Goal: Obtain resource: Download file/media

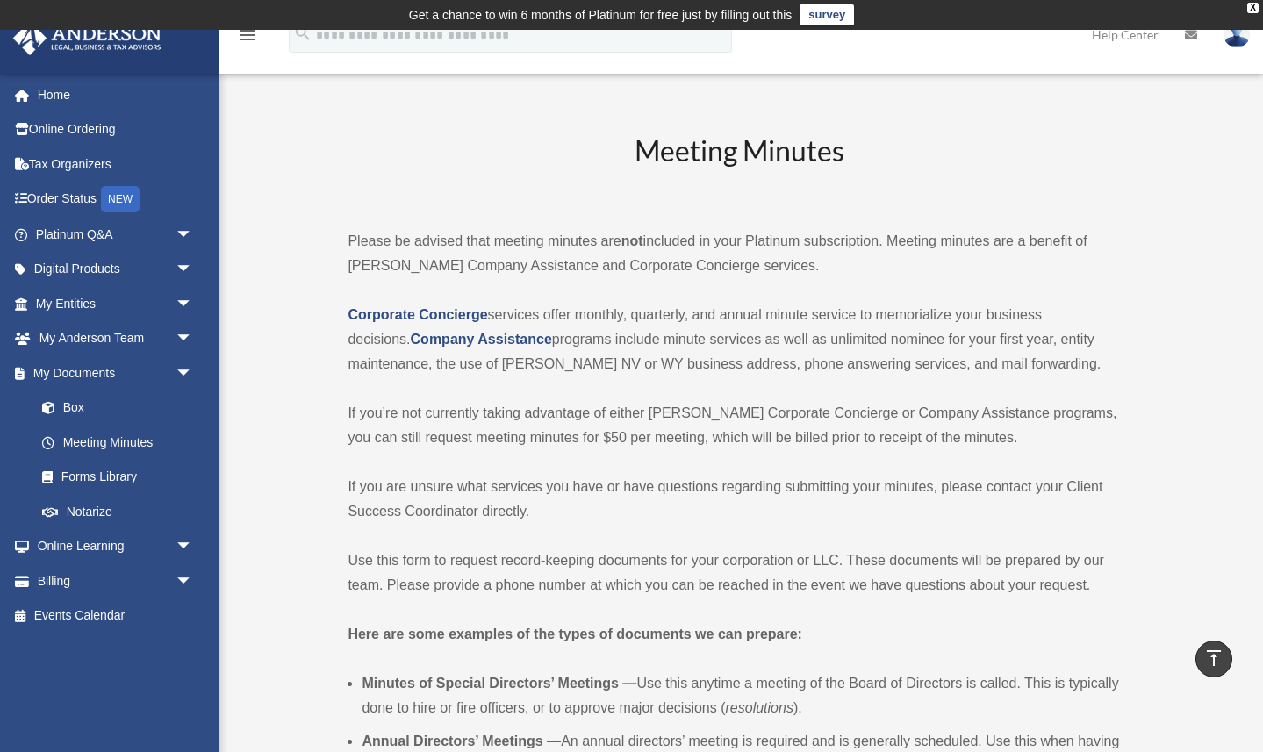
scroll to position [1107, 0]
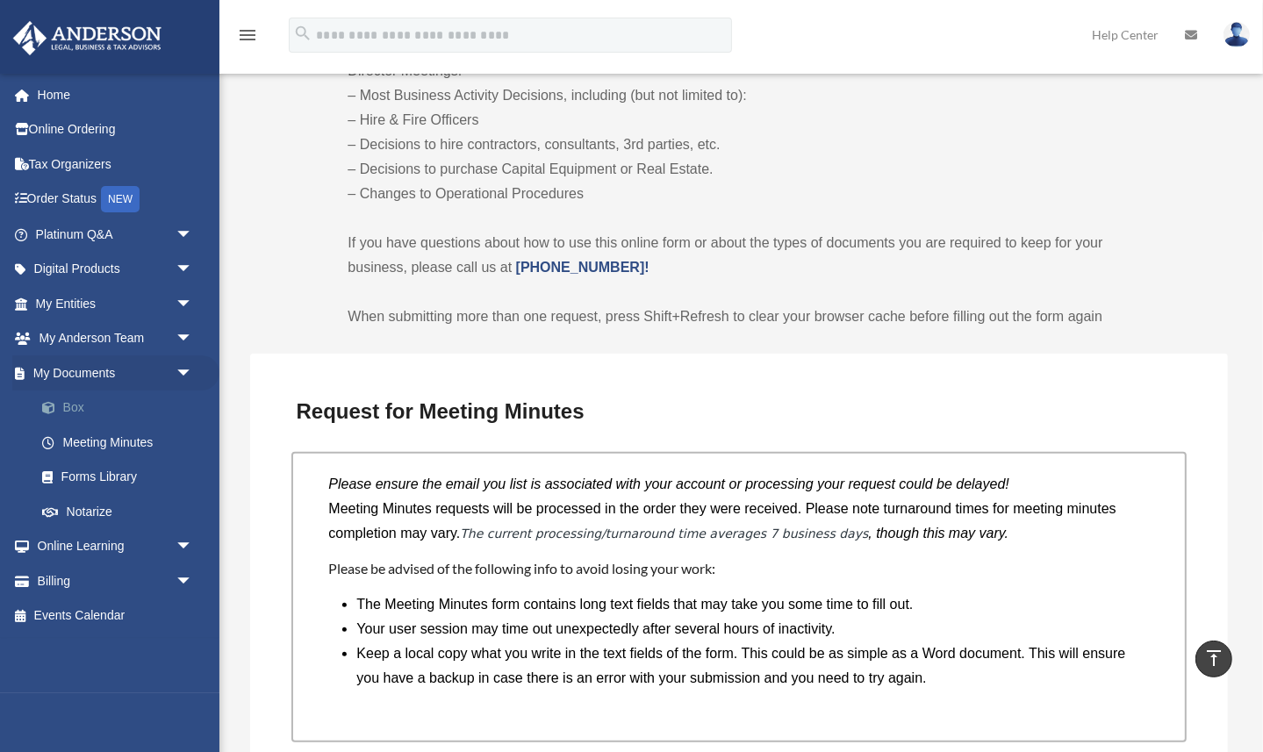
click at [77, 407] on link "Box" at bounding box center [122, 408] width 195 height 35
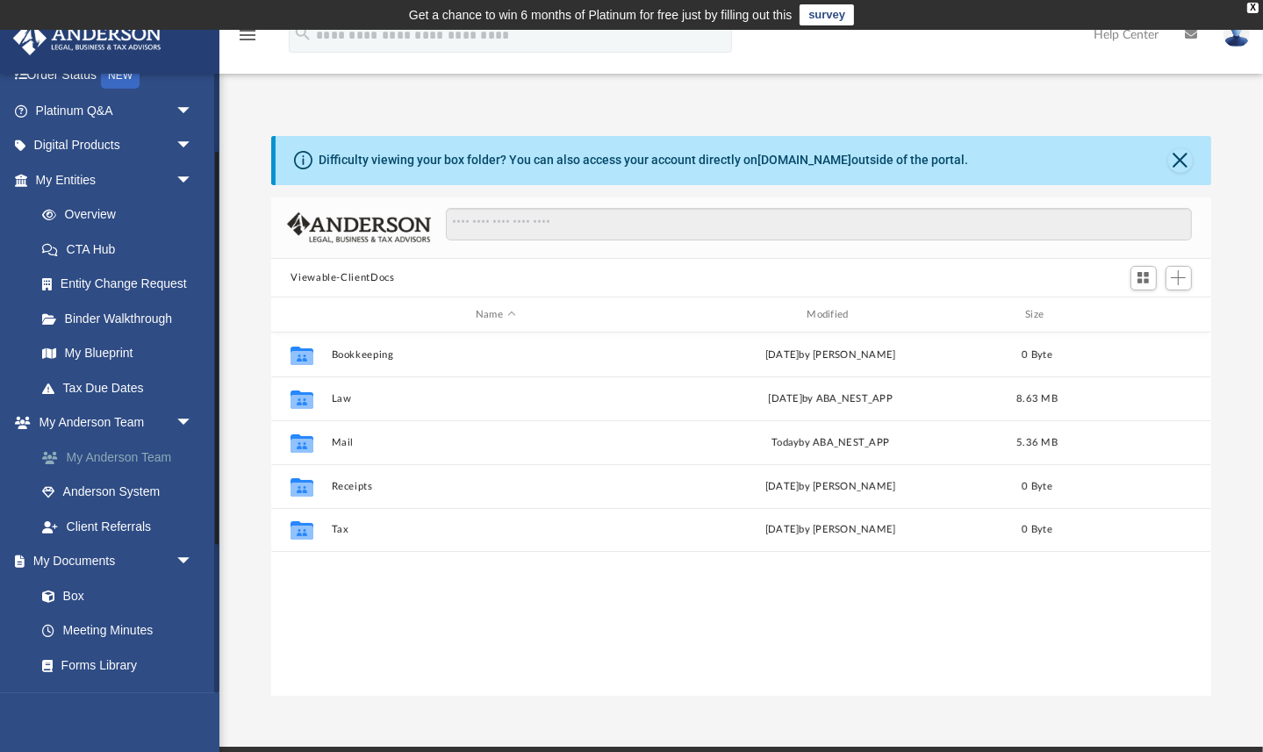
scroll to position [126, 0]
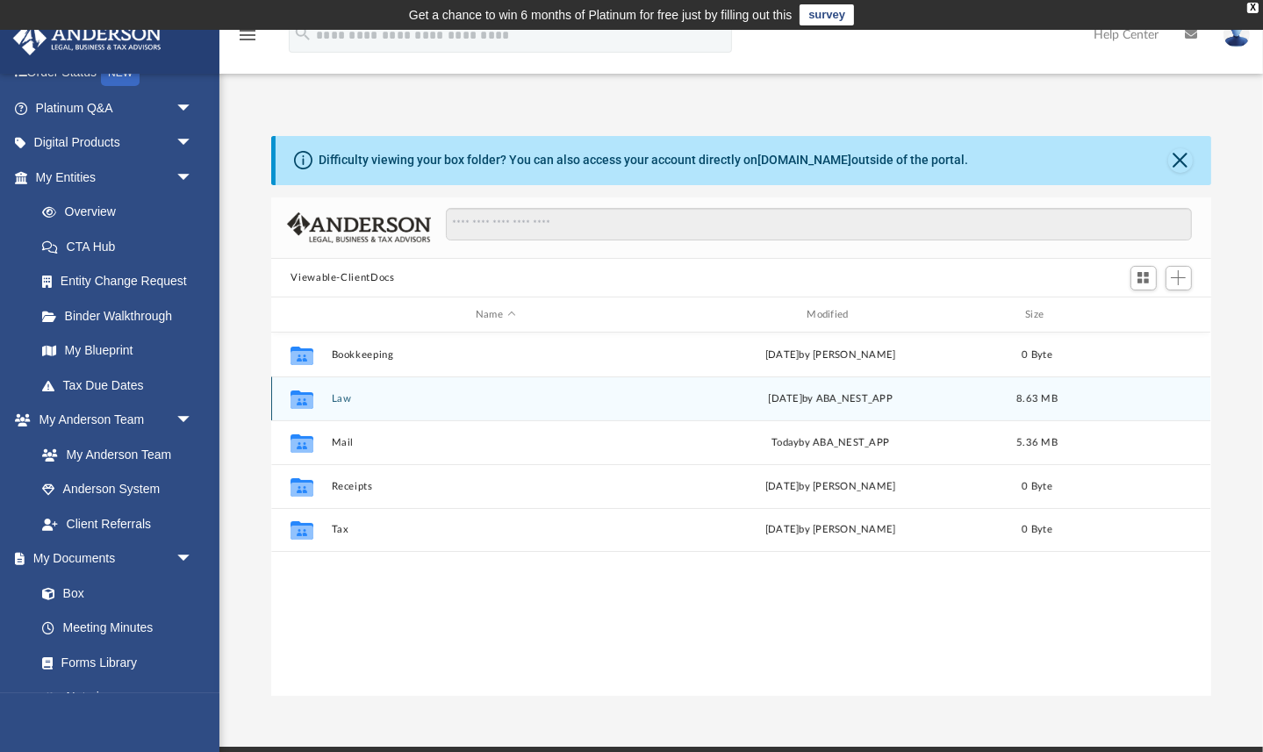
click at [341, 395] on button "Law" at bounding box center [495, 398] width 327 height 11
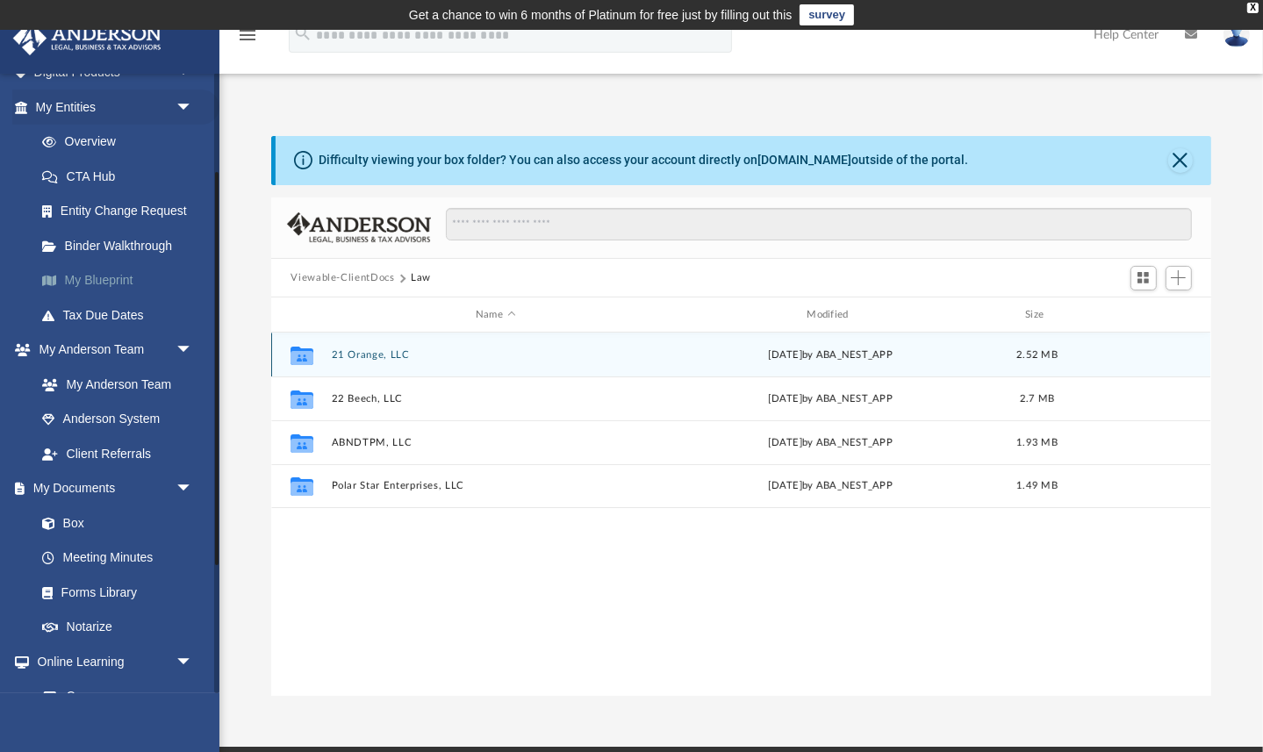
scroll to position [200, 0]
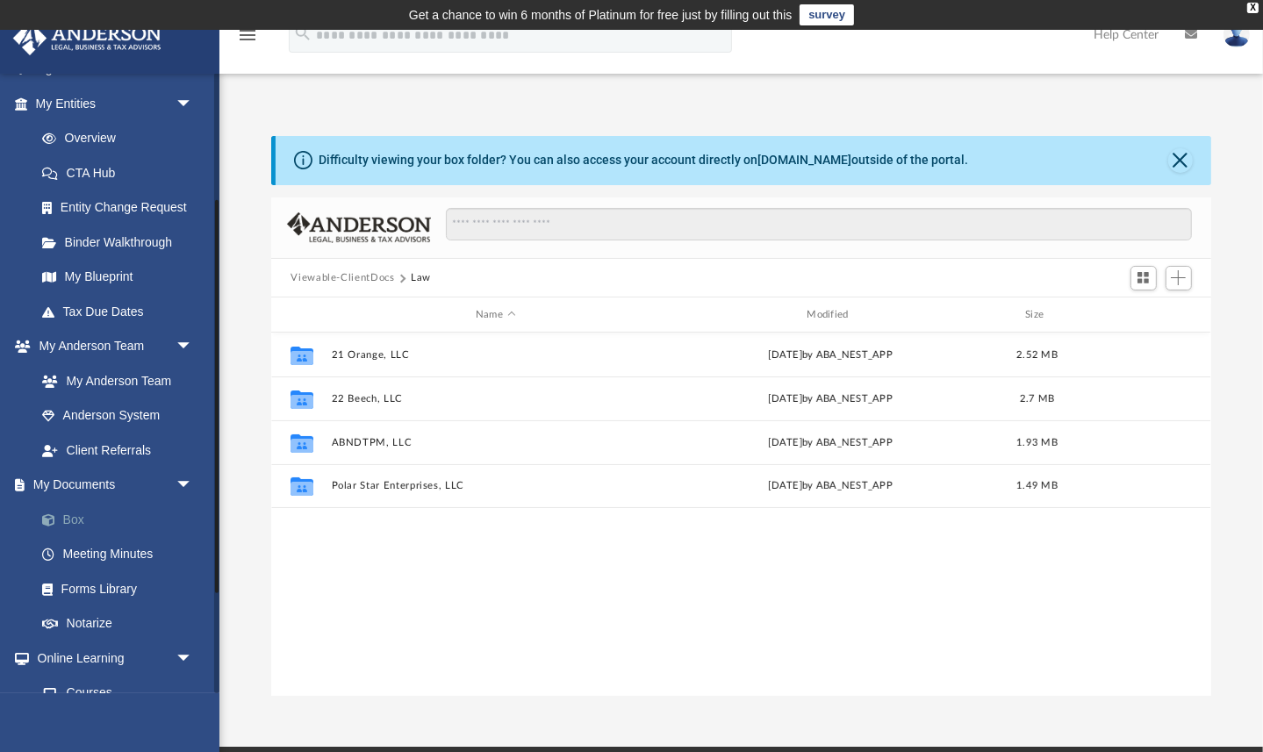
click at [75, 518] on link "Box" at bounding box center [122, 519] width 195 height 35
click at [72, 516] on link "Box" at bounding box center [122, 519] width 195 height 35
click at [377, 272] on button "Viewable-ClientDocs" at bounding box center [343, 278] width 104 height 16
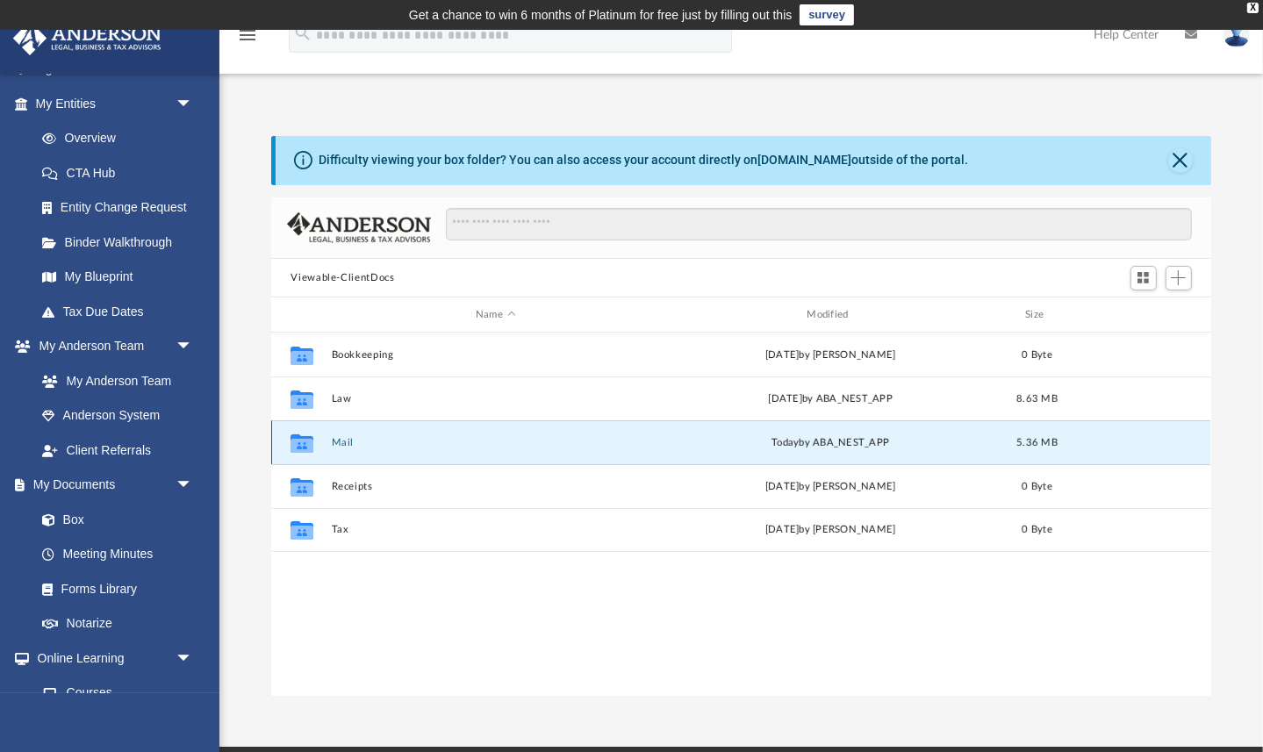
click at [341, 439] on button "Mail" at bounding box center [495, 442] width 327 height 11
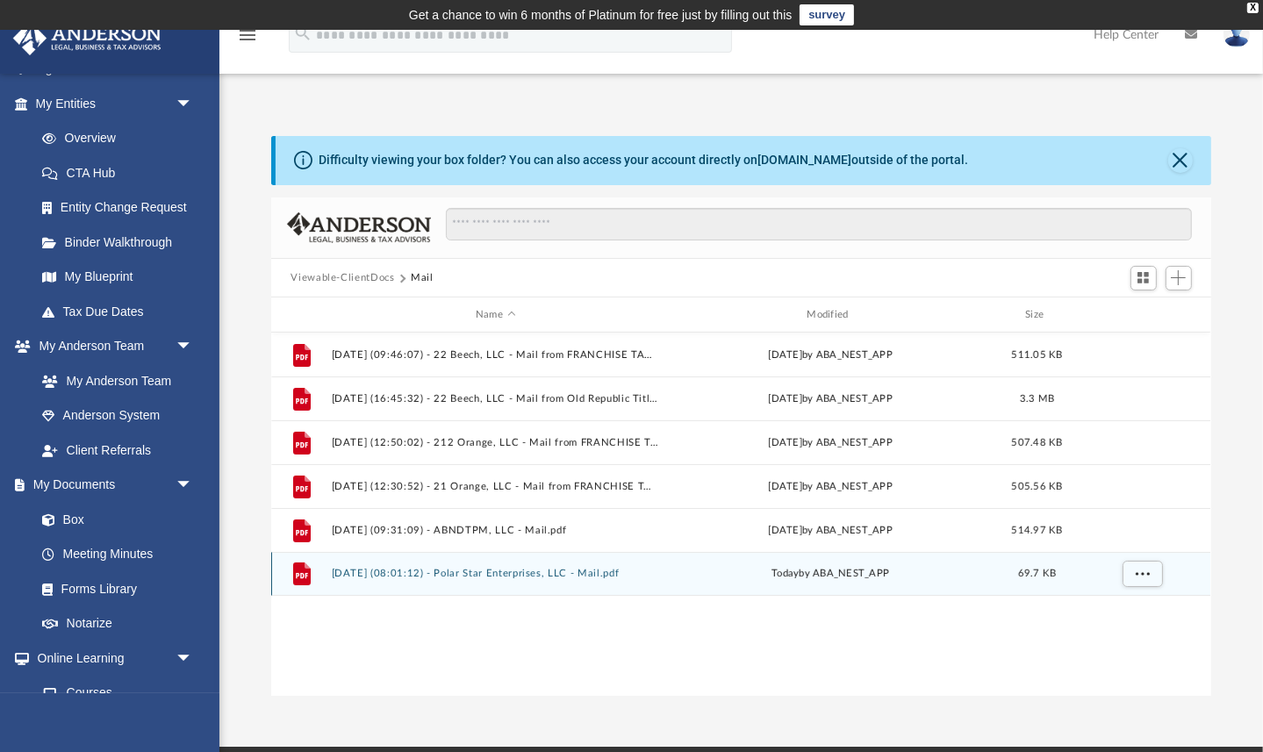
click at [378, 576] on button "2025.09.24 (08:01:12) - Polar Star Enterprises, LLC - Mail.pdf" at bounding box center [495, 573] width 327 height 11
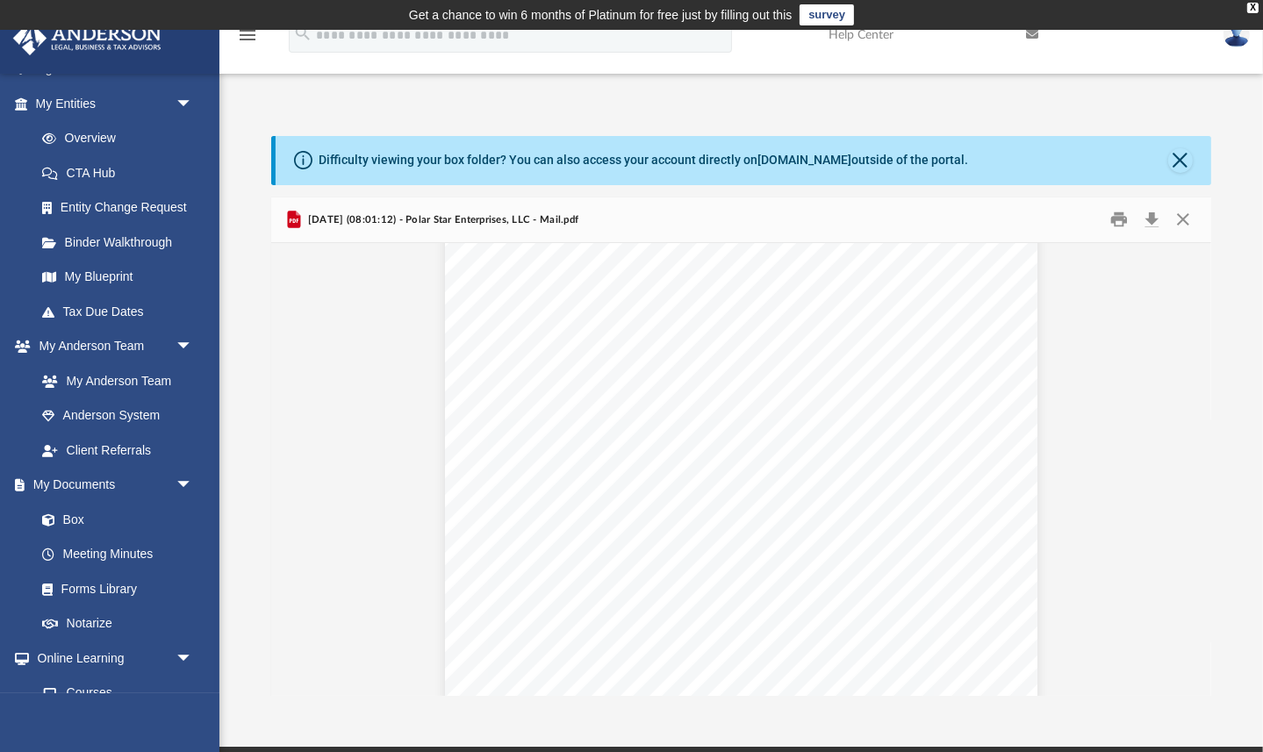
scroll to position [348, 0]
click at [1150, 213] on button "Download" at bounding box center [1153, 219] width 32 height 27
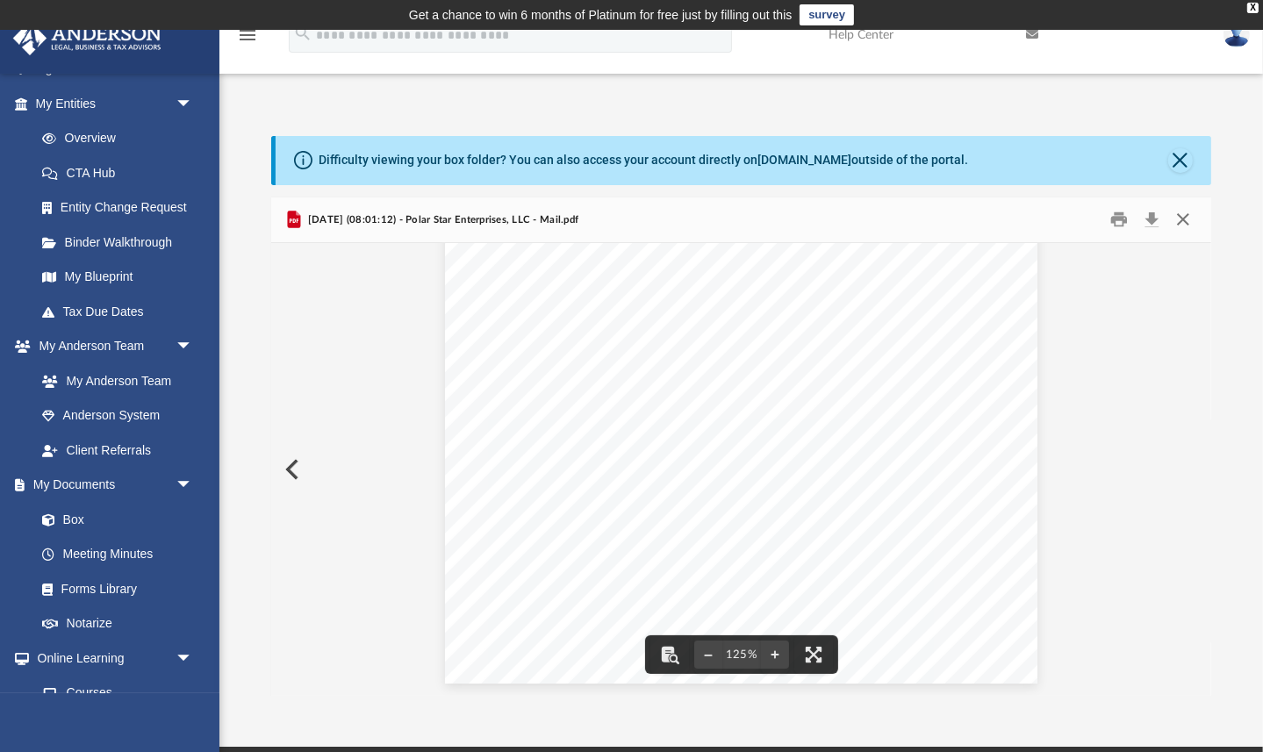
click at [1183, 217] on button "Close" at bounding box center [1183, 219] width 32 height 27
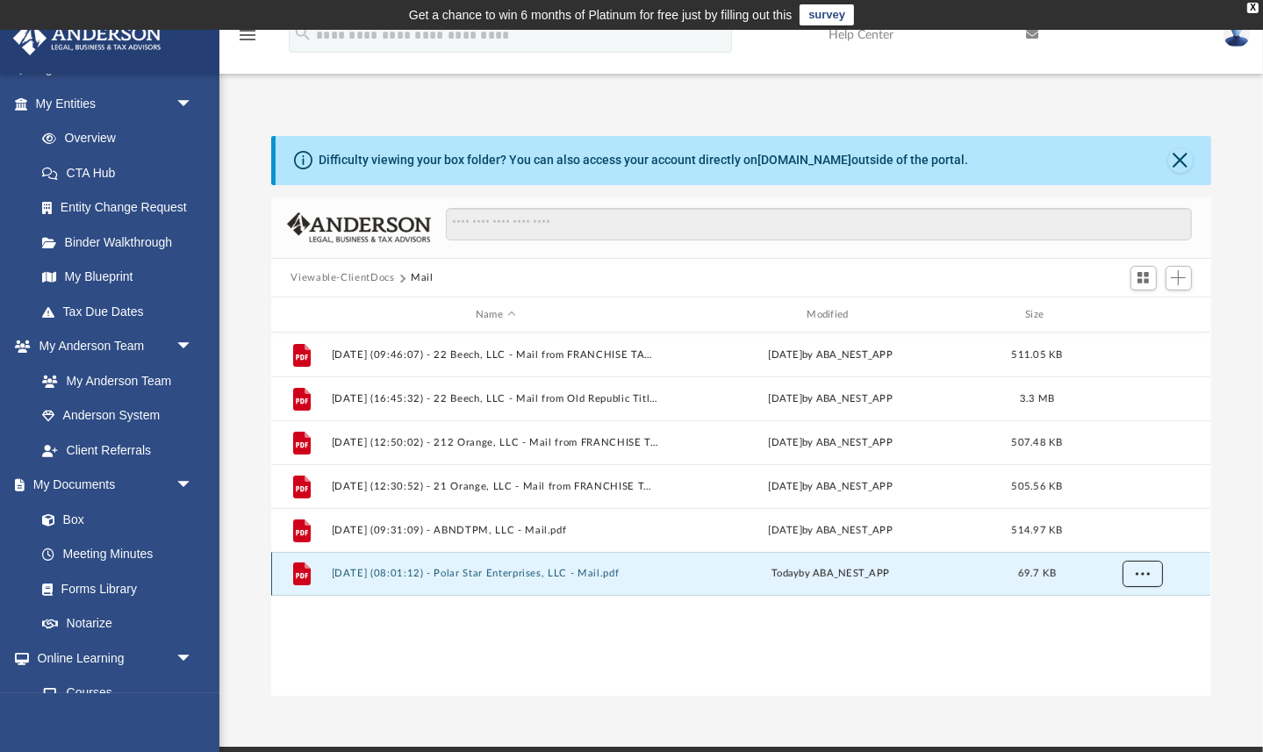
click at [1144, 573] on span "More options" at bounding box center [1143, 574] width 14 height 10
click at [409, 570] on button "2025.09.24 (08:01:12) - Polar Star Enterprises, LLC - Mail.pdf" at bounding box center [495, 573] width 327 height 11
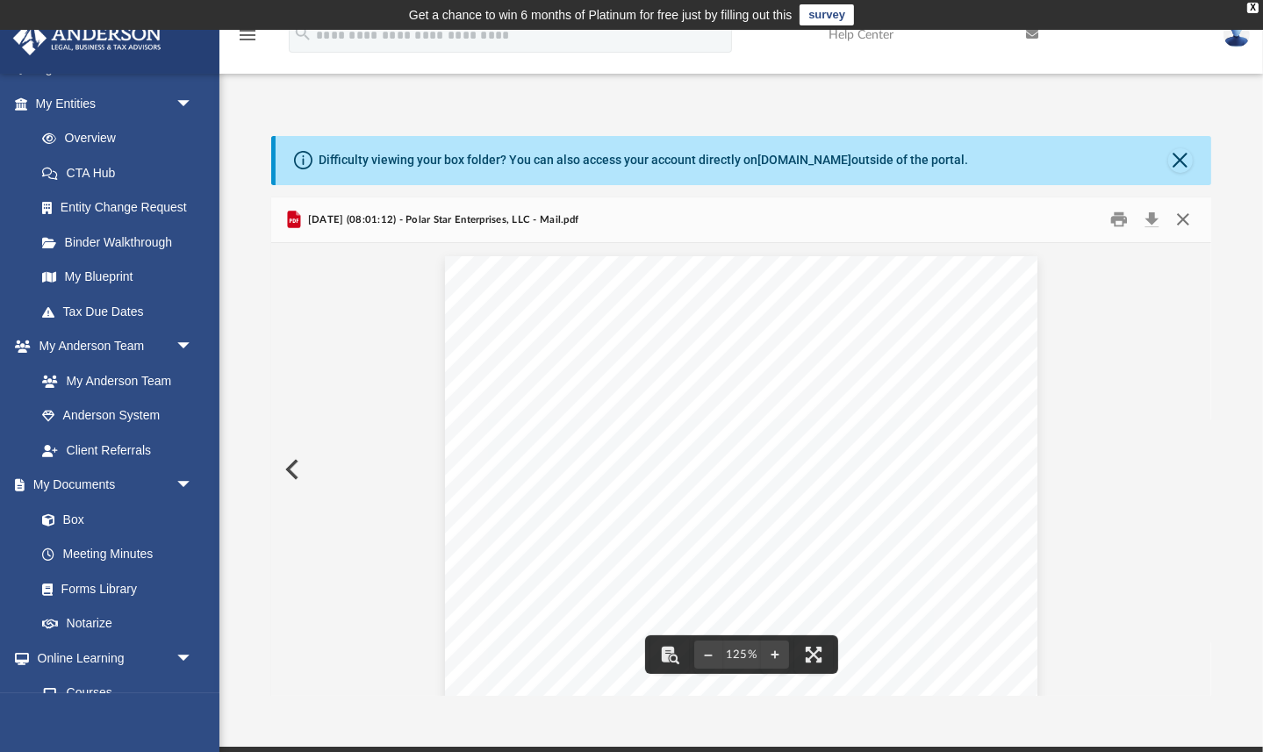
click at [1184, 211] on button "Close" at bounding box center [1183, 219] width 32 height 27
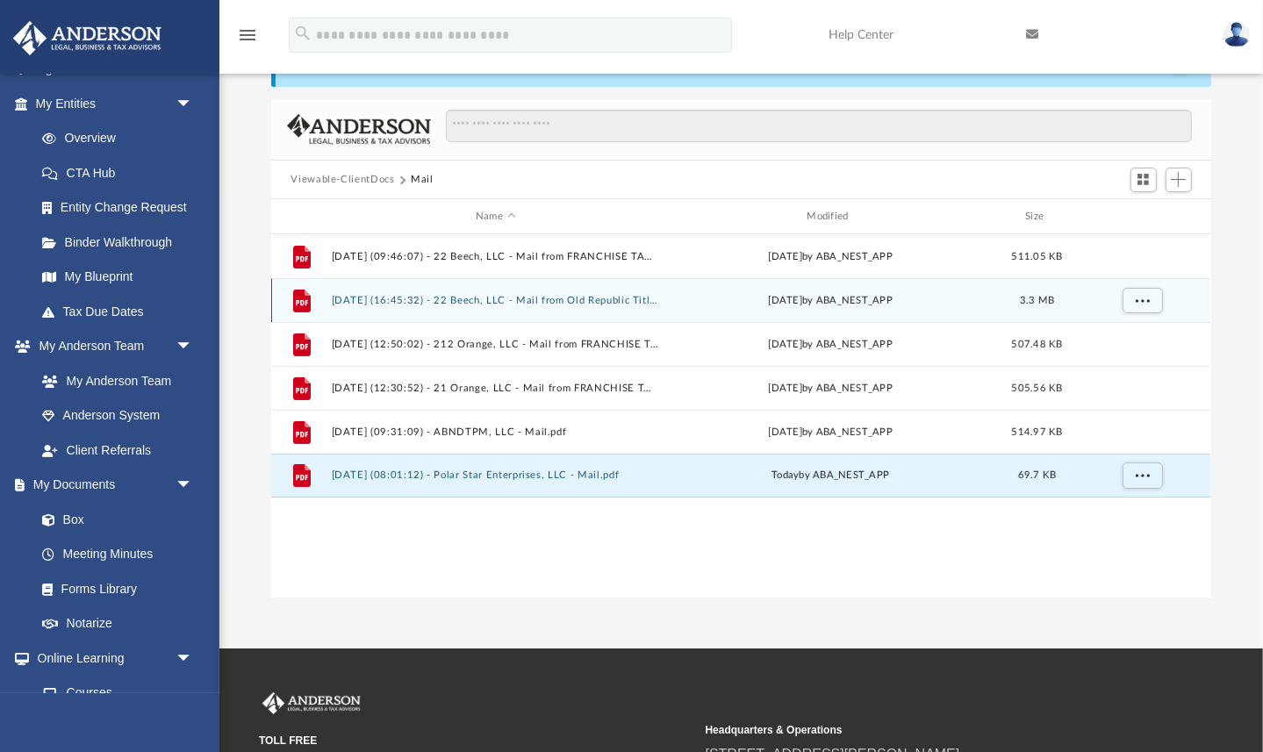
scroll to position [109, 0]
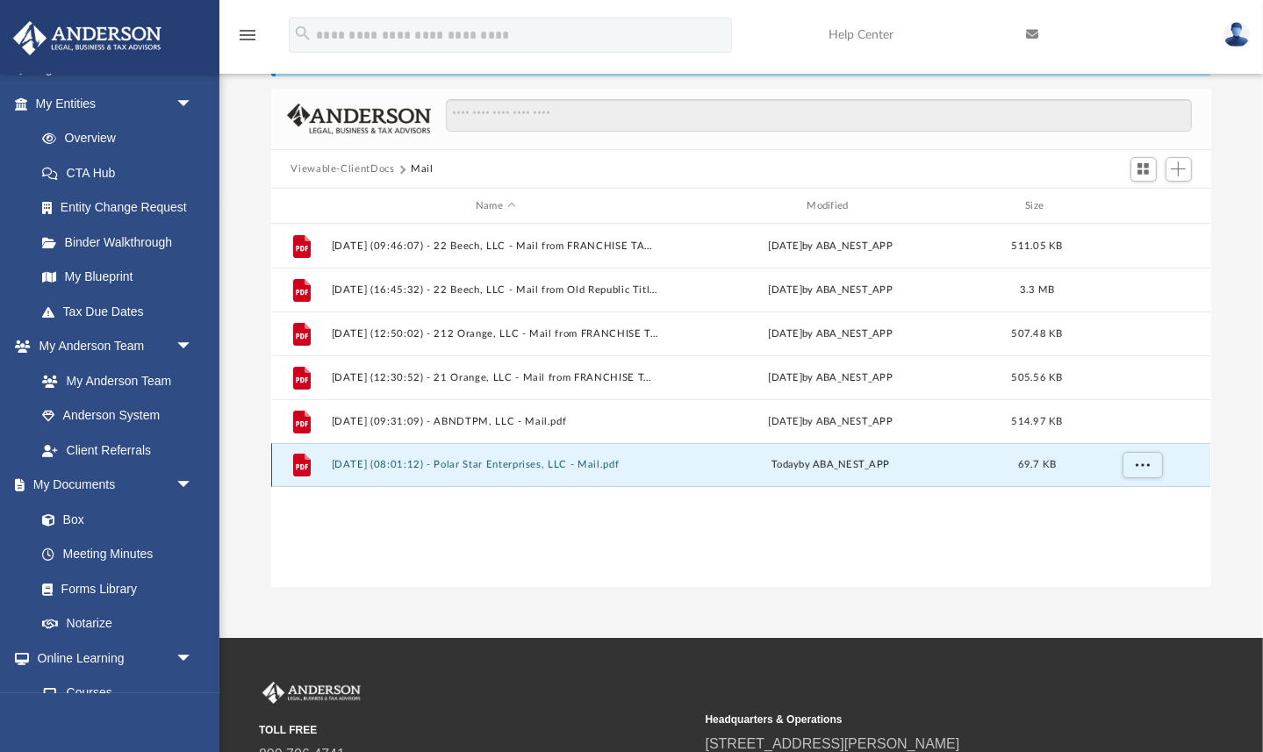
drag, startPoint x: 614, startPoint y: 452, endPoint x: 301, endPoint y: 463, distance: 312.7
click at [301, 463] on div "File 2025.09.24 (08:01:12) - Polar Star Enterprises, LLC - Mail.pdf today by AB…" at bounding box center [740, 465] width 939 height 44
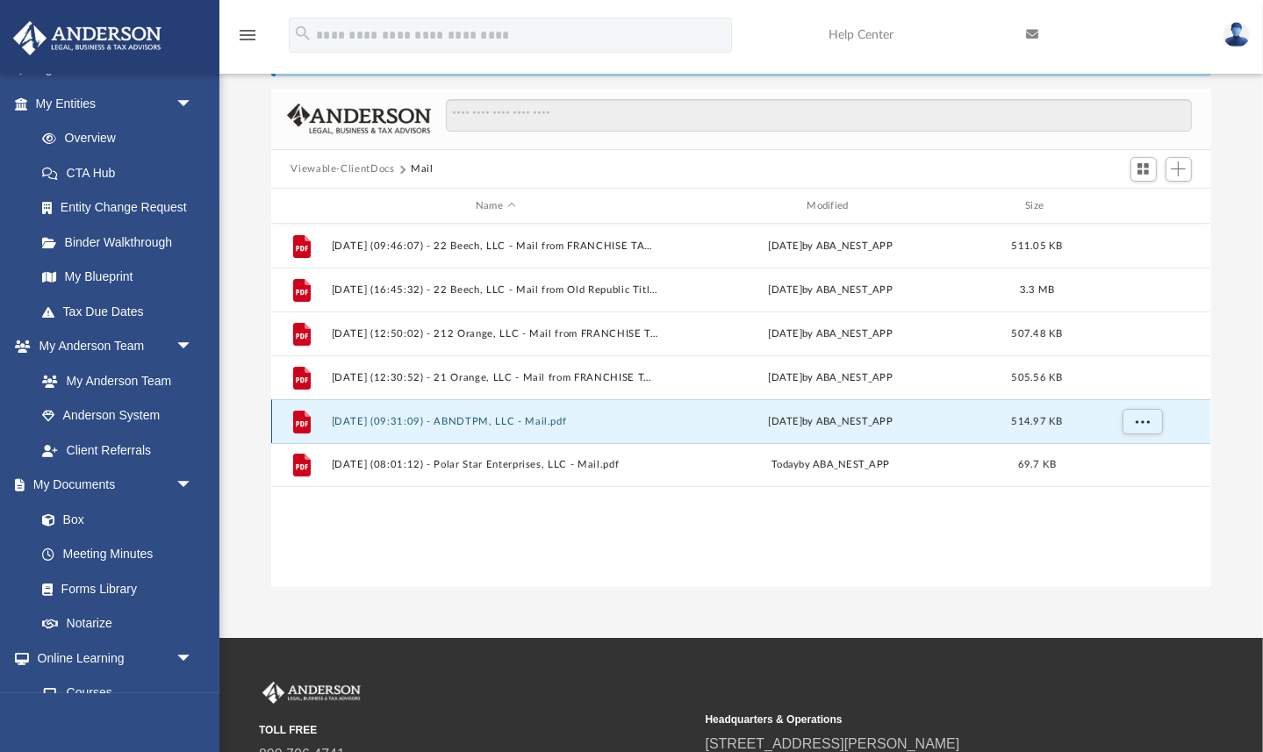
click at [373, 423] on button "2025.09.16 (09:31:09) - ABNDTPM, LLC - Mail.pdf" at bounding box center [495, 421] width 327 height 11
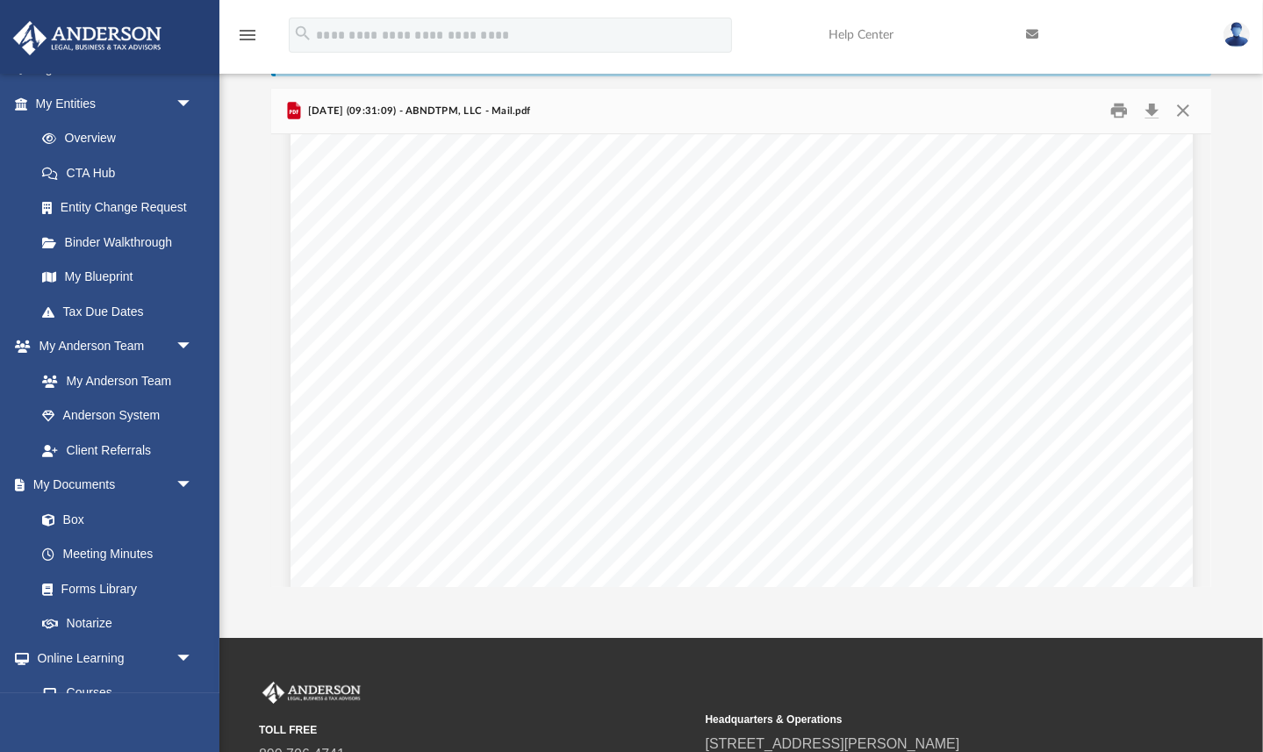
scroll to position [115, 0]
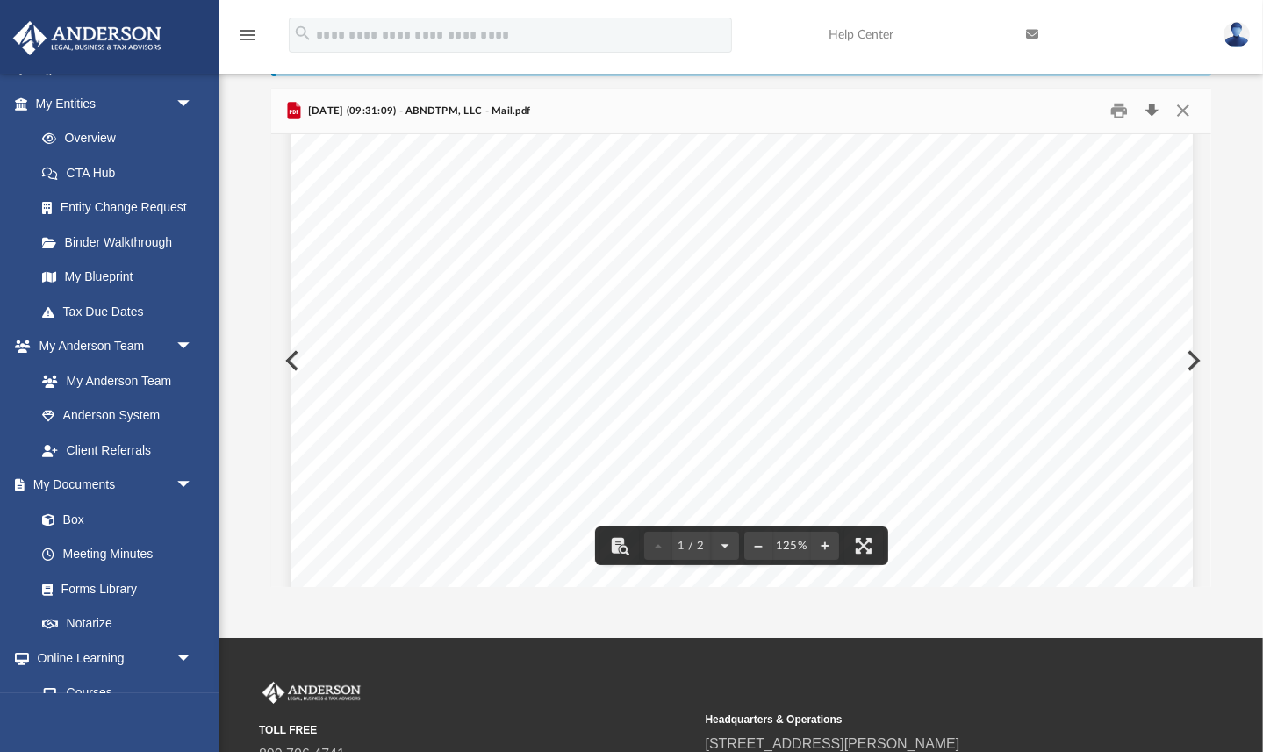
click at [1153, 105] on button "Download" at bounding box center [1153, 110] width 32 height 27
click at [1185, 111] on button "Close" at bounding box center [1183, 110] width 32 height 27
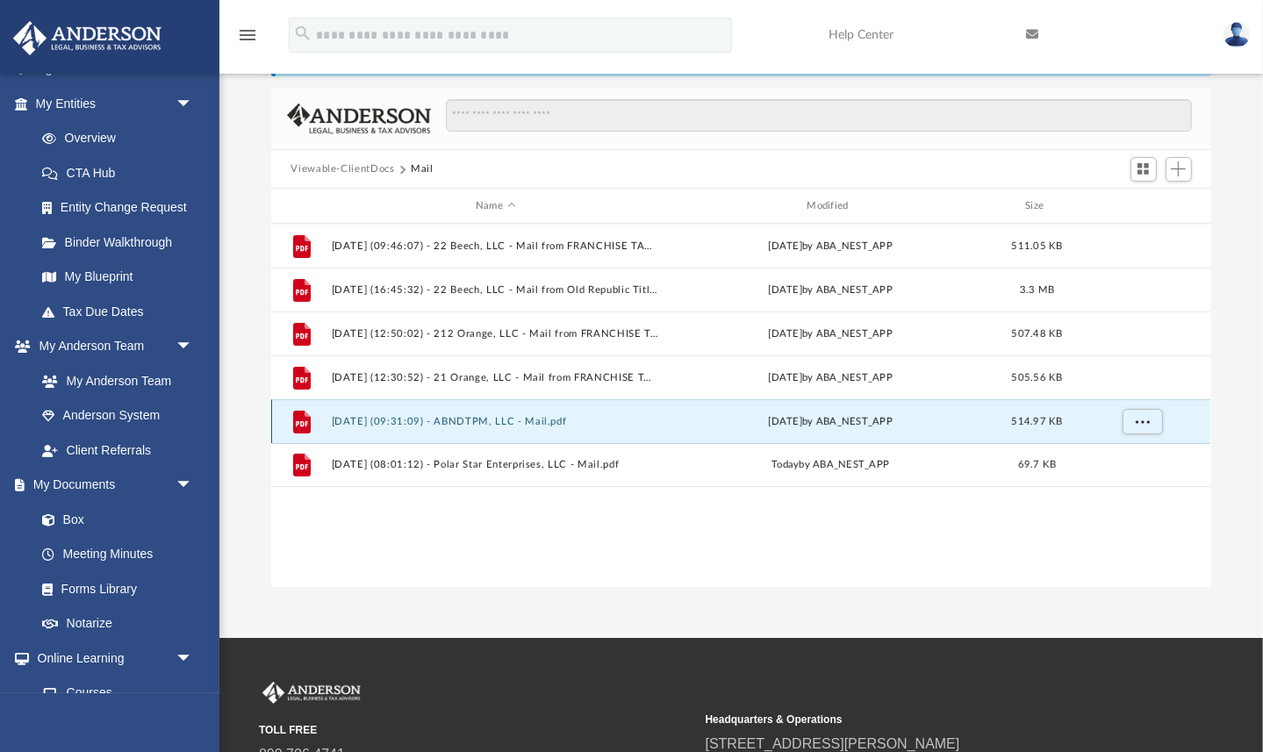
click at [534, 424] on button "2025.09.16 (09:31:09) - ABNDTPM, LLC - Mail.pdf" at bounding box center [495, 421] width 327 height 11
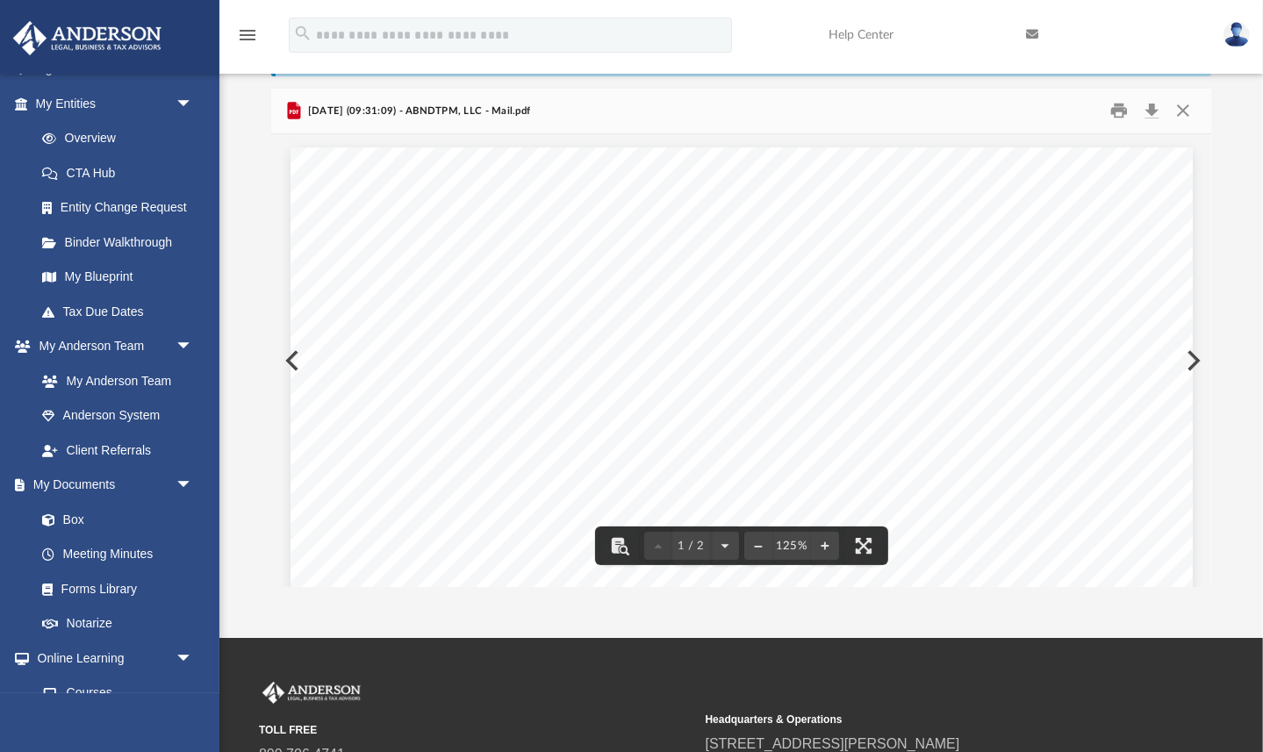
click at [284, 356] on button "Preview" at bounding box center [290, 360] width 39 height 49
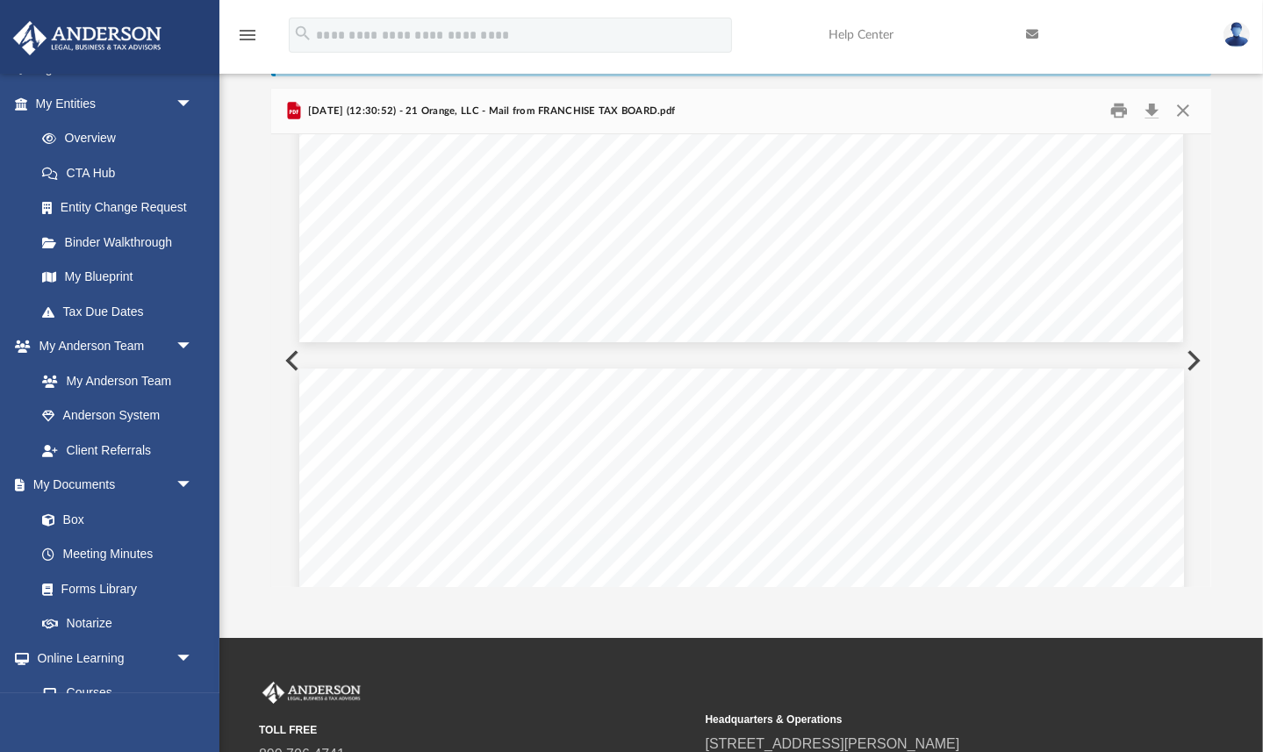
scroll to position [973, 0]
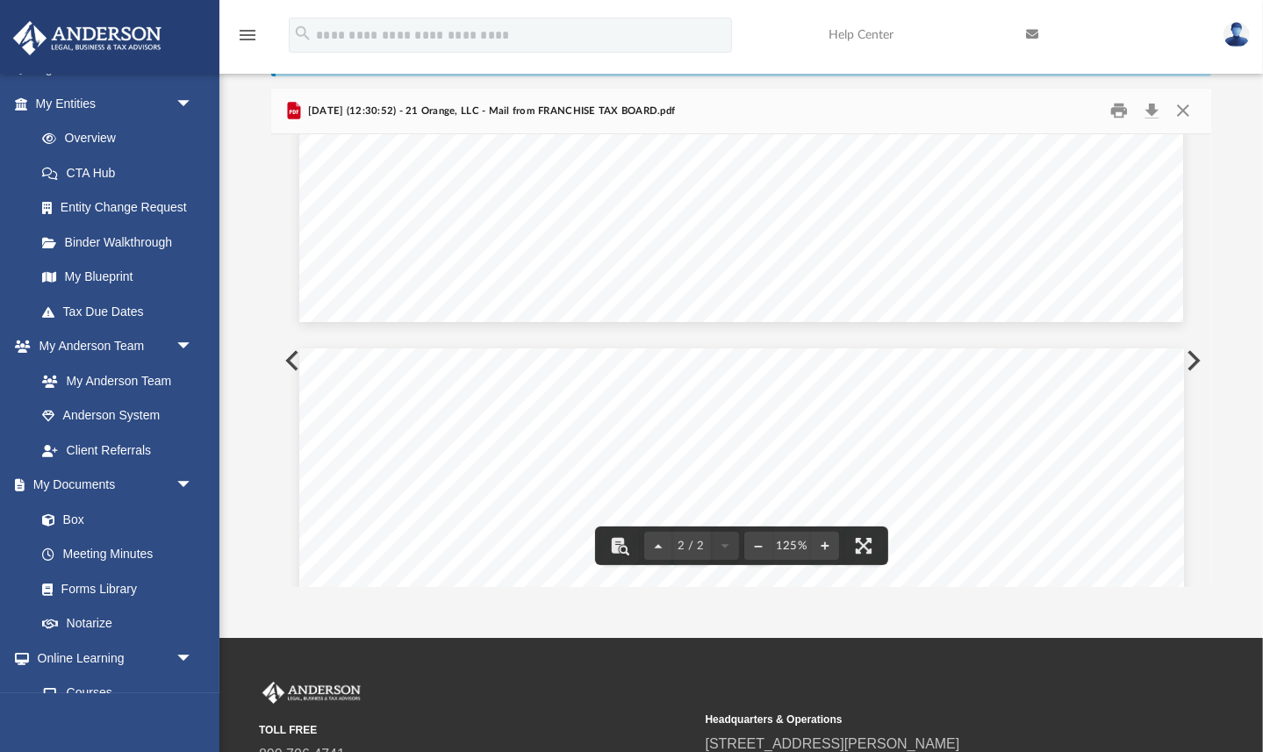
click at [291, 355] on button "Preview" at bounding box center [290, 360] width 39 height 49
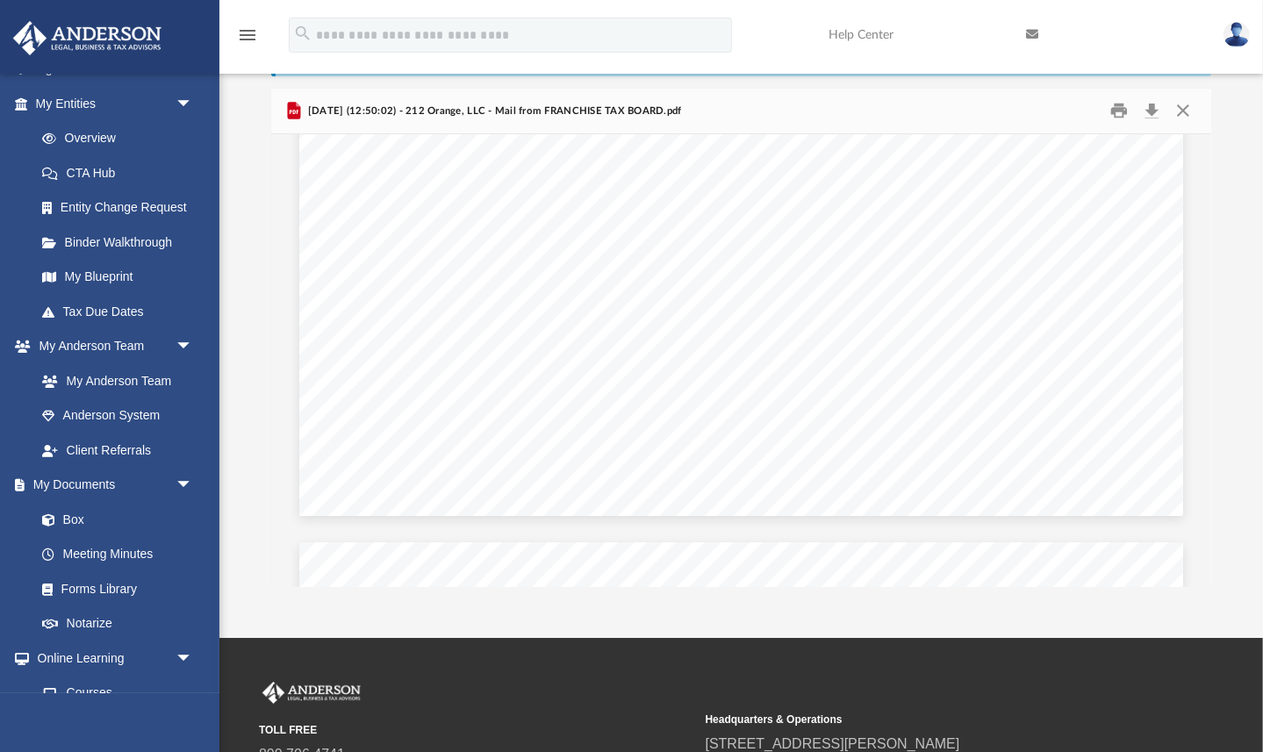
scroll to position [777, 0]
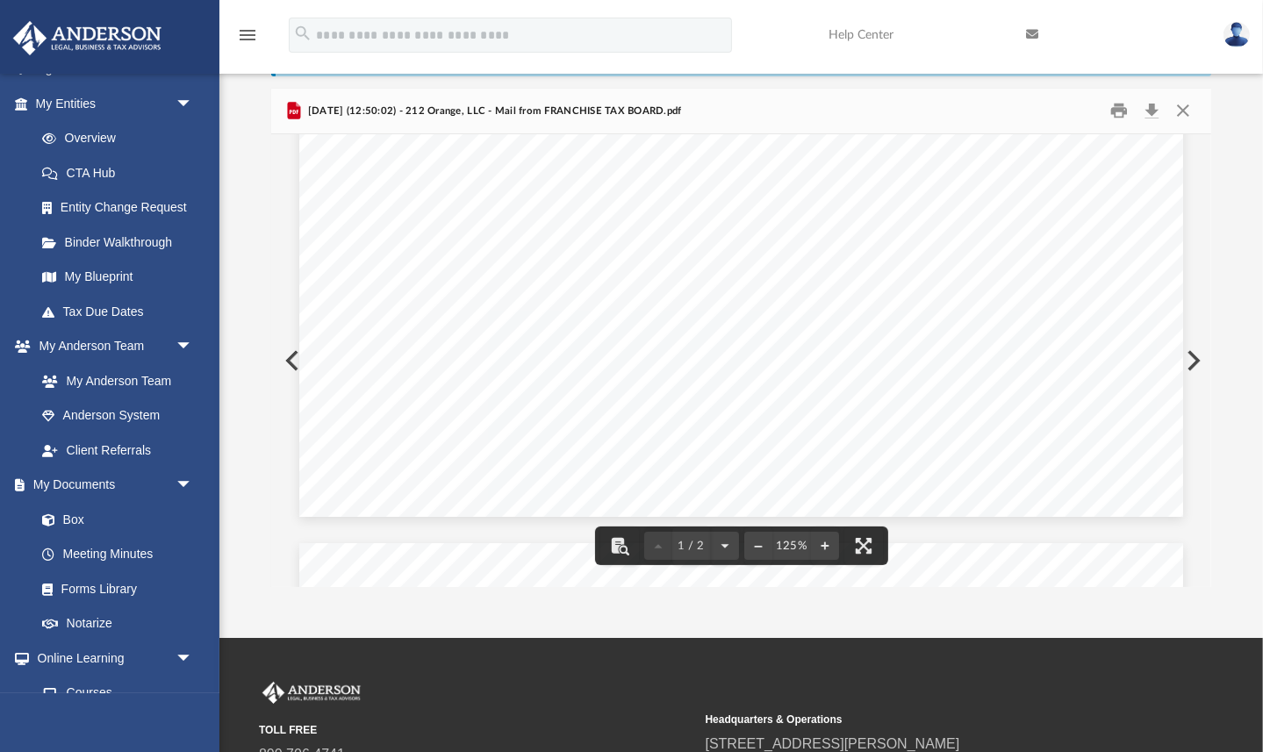
click at [290, 356] on button "Preview" at bounding box center [290, 360] width 39 height 49
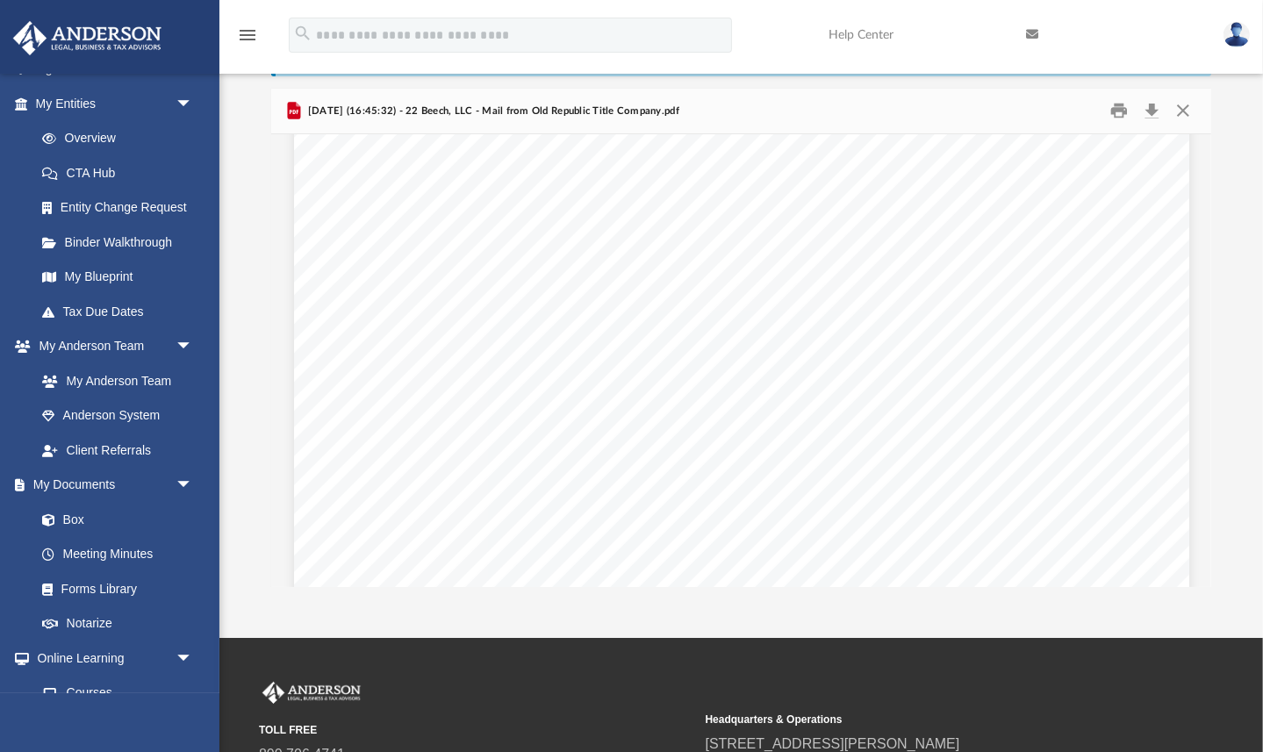
scroll to position [2479, 0]
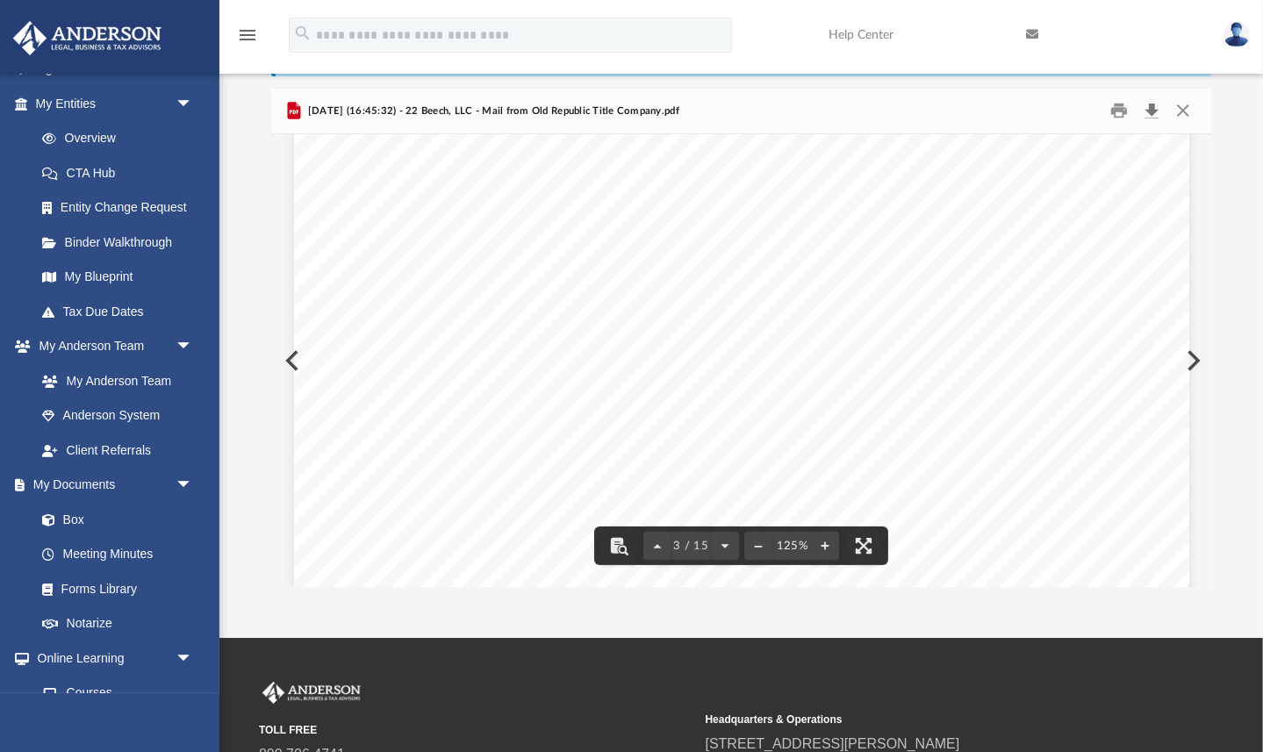
click at [1154, 106] on button "Download" at bounding box center [1153, 110] width 32 height 27
click at [292, 359] on button "Preview" at bounding box center [290, 360] width 39 height 49
click at [1182, 110] on button "Close" at bounding box center [1183, 110] width 32 height 27
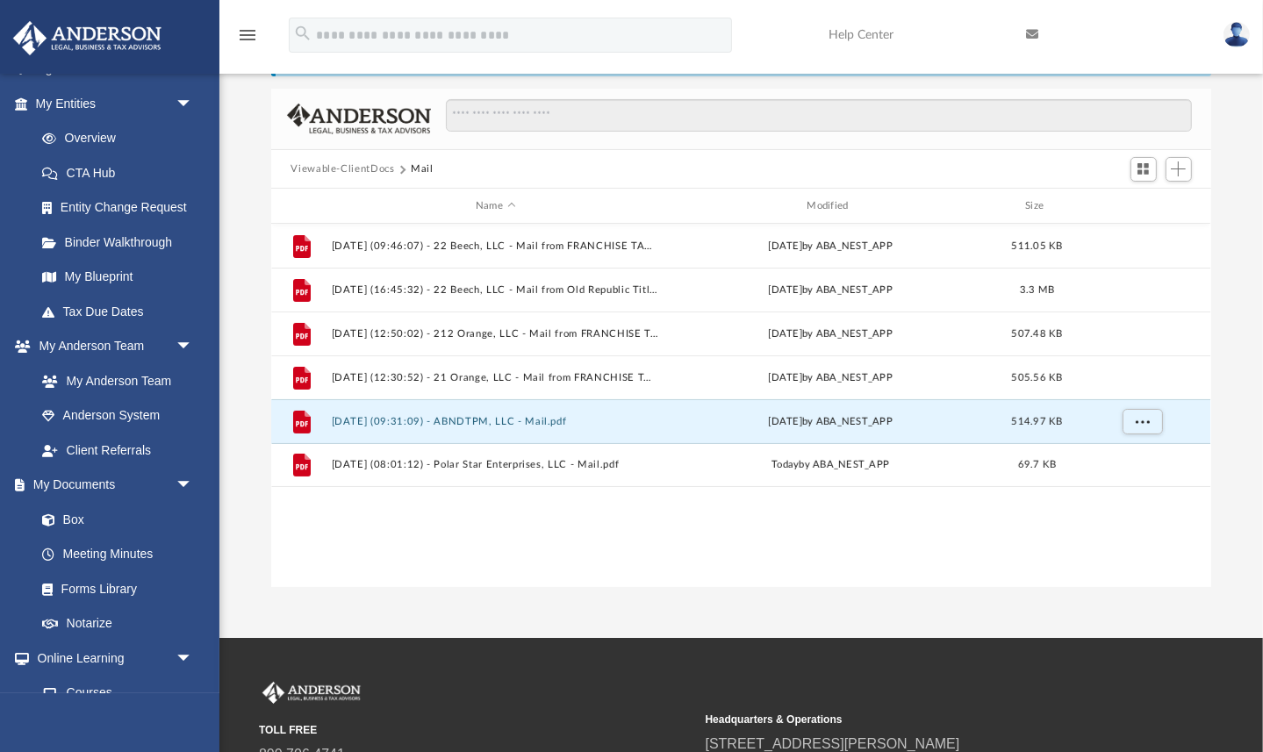
click at [373, 168] on button "Viewable-ClientDocs" at bounding box center [343, 170] width 104 height 16
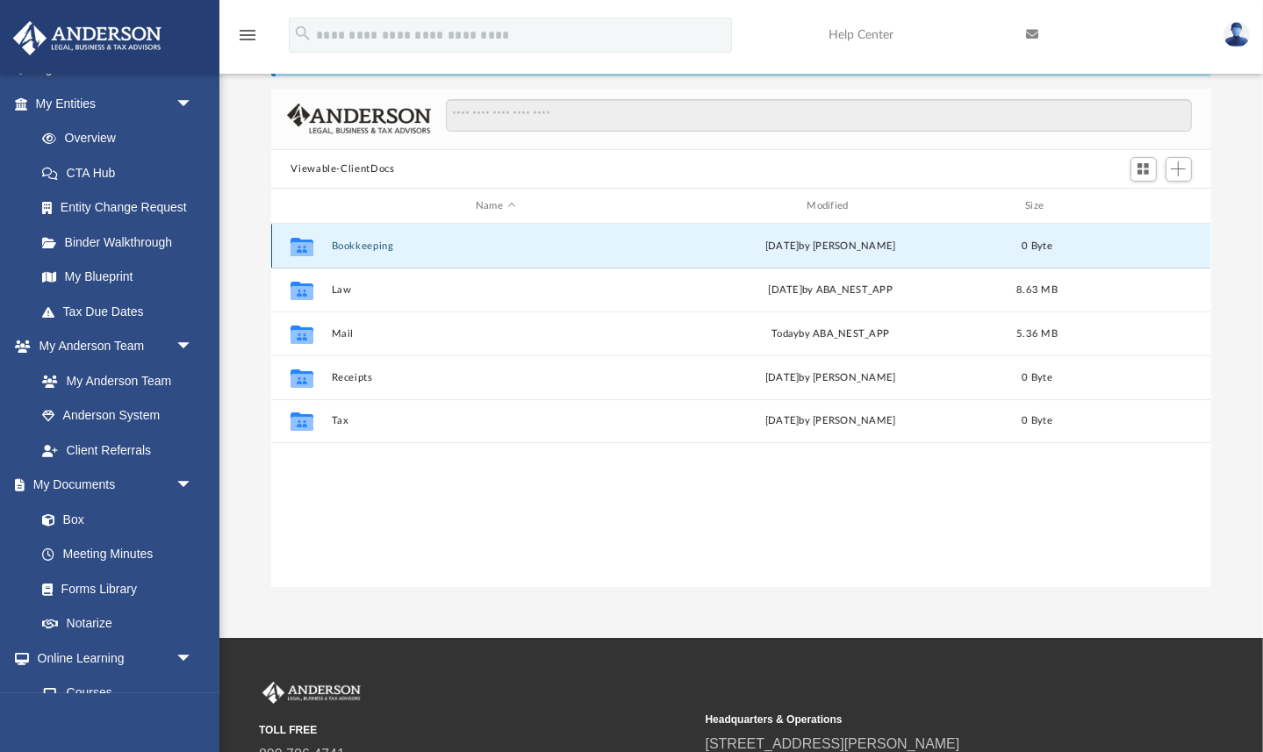
click at [358, 245] on button "Bookkeeping" at bounding box center [495, 246] width 327 height 11
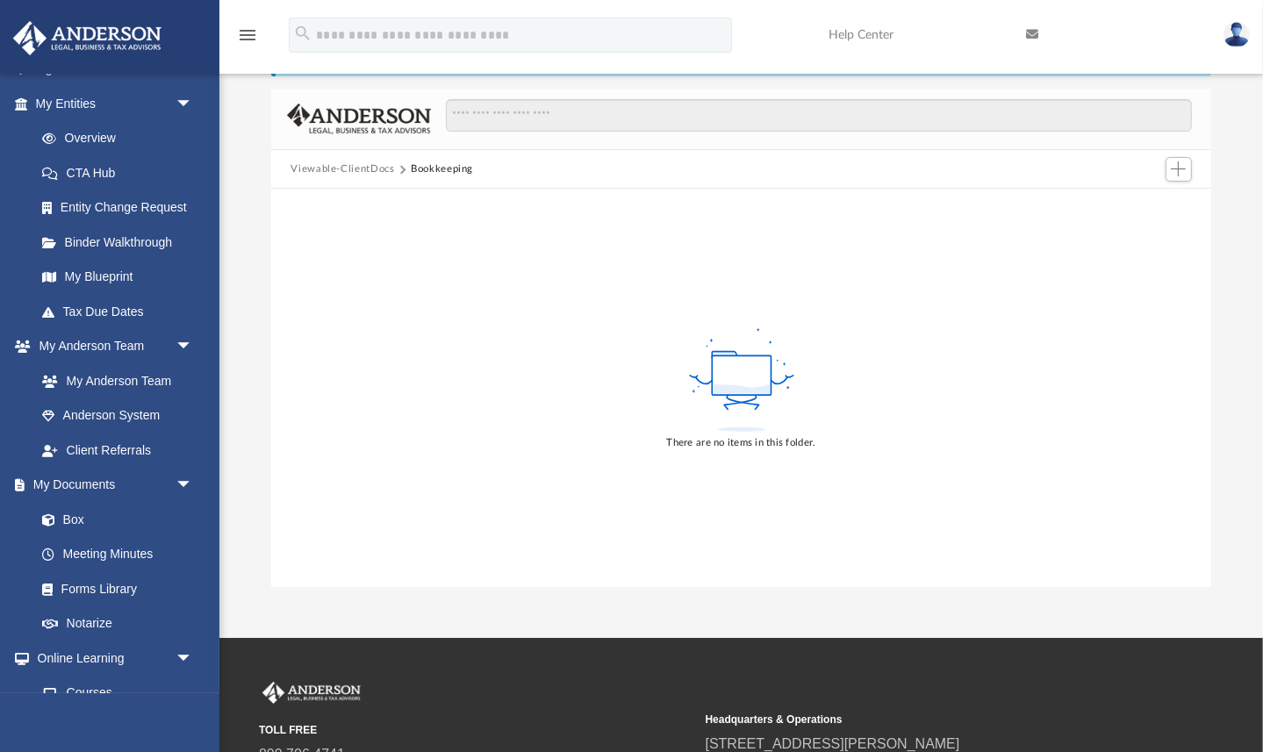
click at [378, 165] on button "Viewable-ClientDocs" at bounding box center [343, 170] width 104 height 16
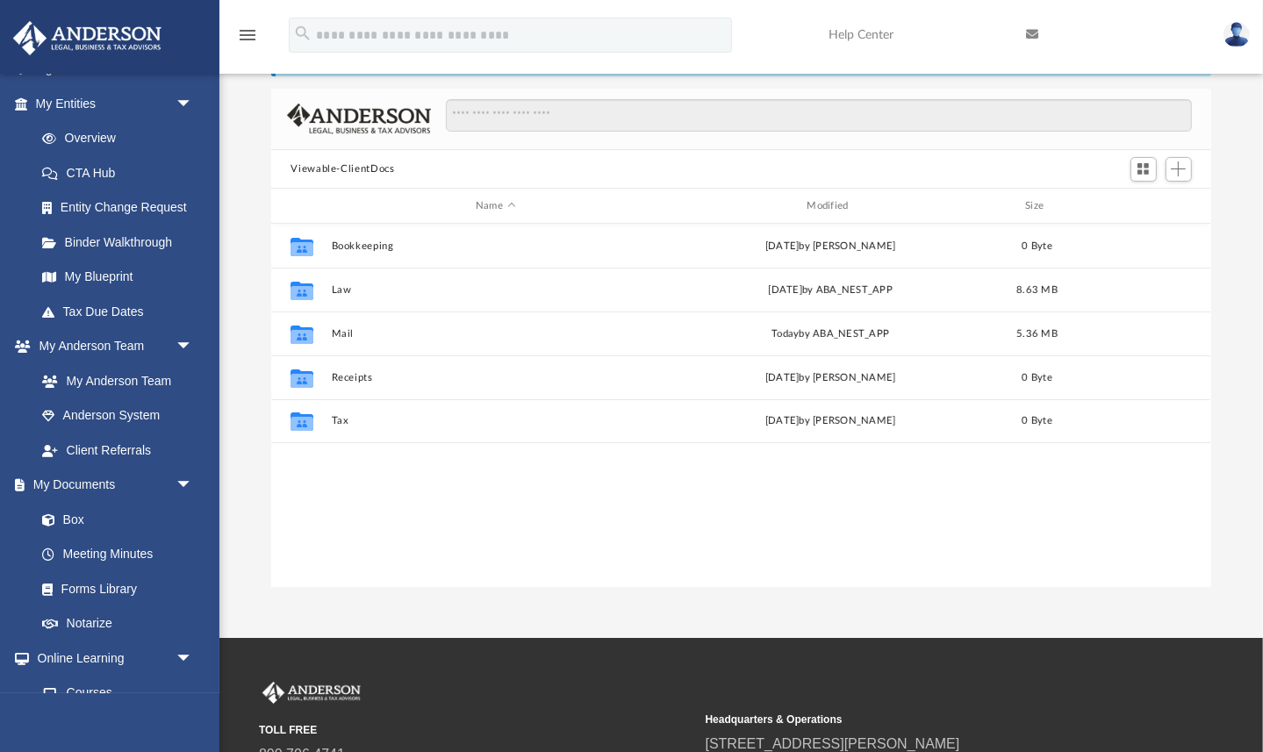
scroll to position [399, 939]
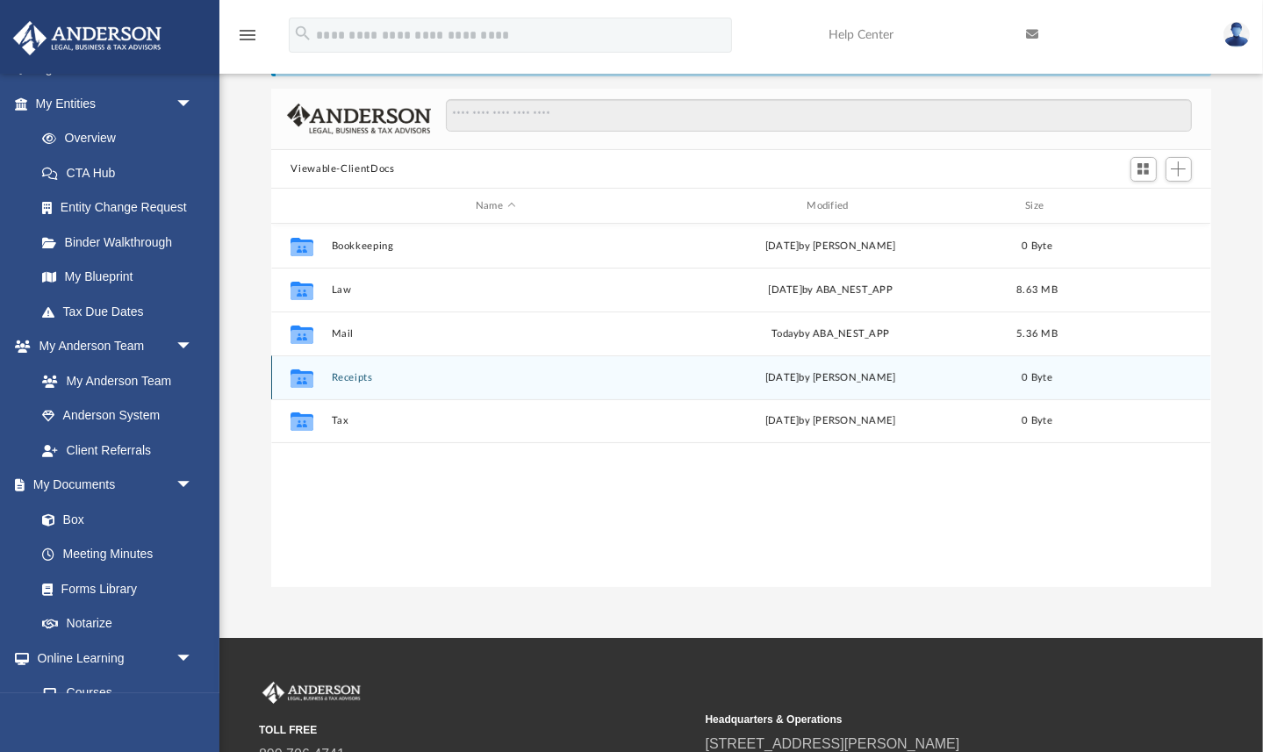
click at [342, 377] on button "Receipts" at bounding box center [495, 377] width 327 height 11
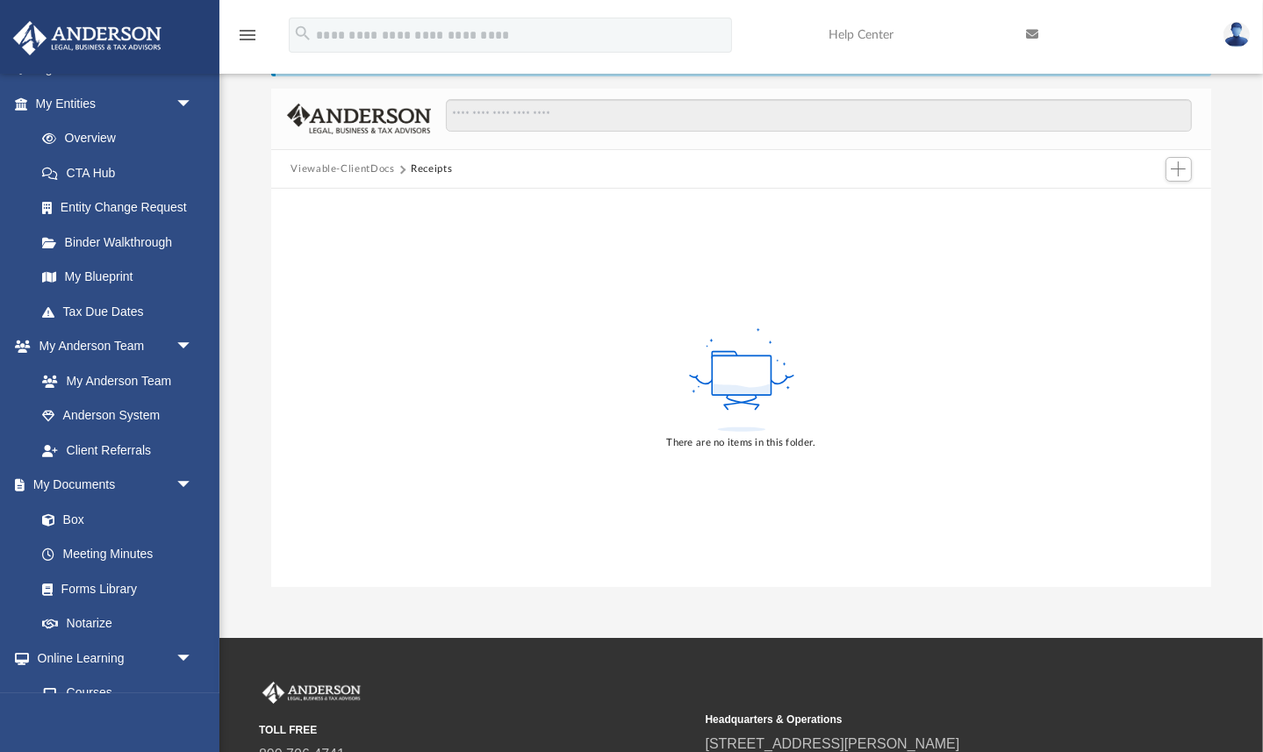
click at [378, 168] on button "Viewable-ClientDocs" at bounding box center [343, 170] width 104 height 16
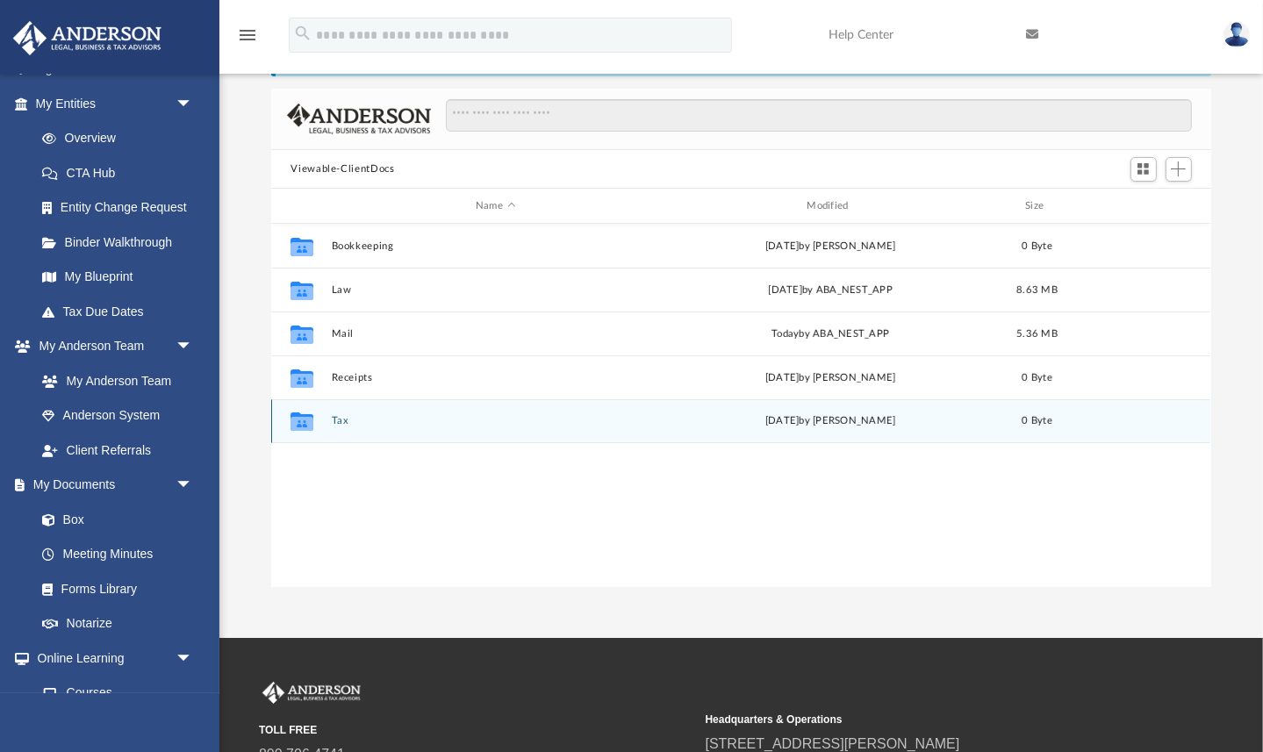
click at [341, 413] on div "Collaborated Folder Tax Wed Jun 11 2025 by Charles Rogler 0 Byte" at bounding box center [740, 421] width 939 height 44
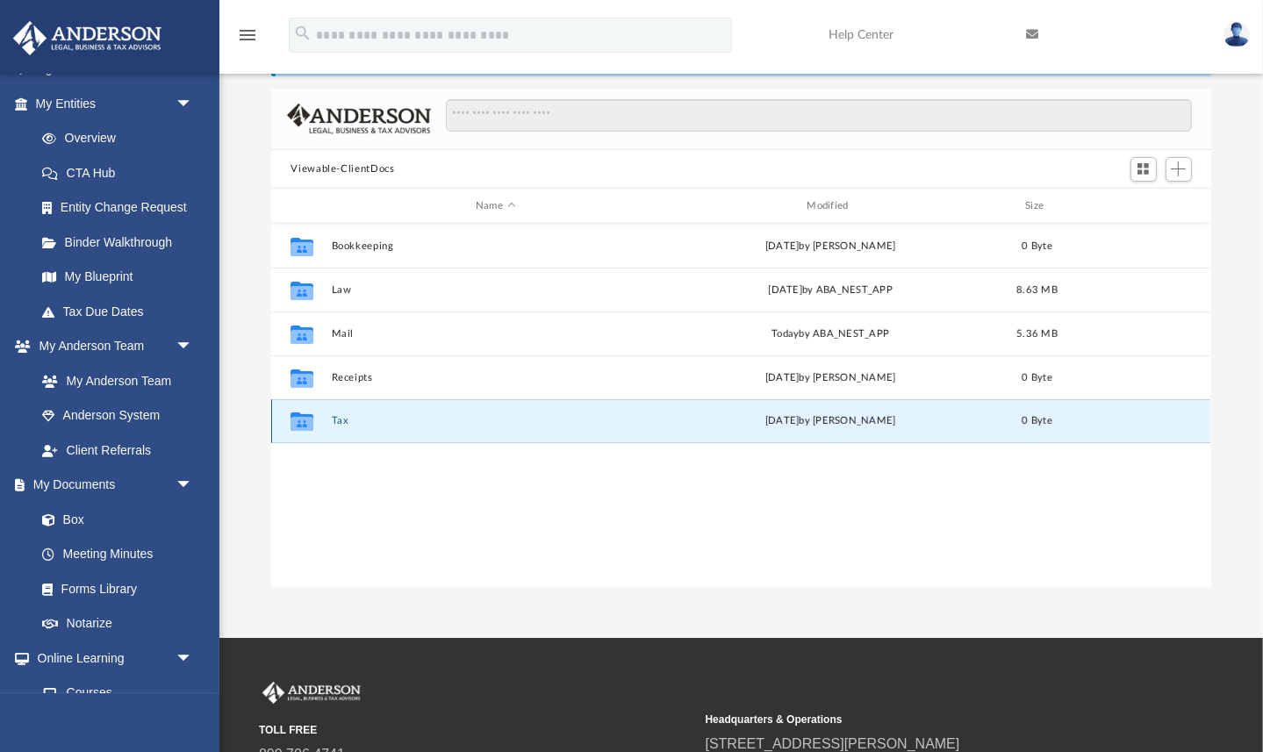
click at [342, 419] on button "Tax" at bounding box center [495, 420] width 327 height 11
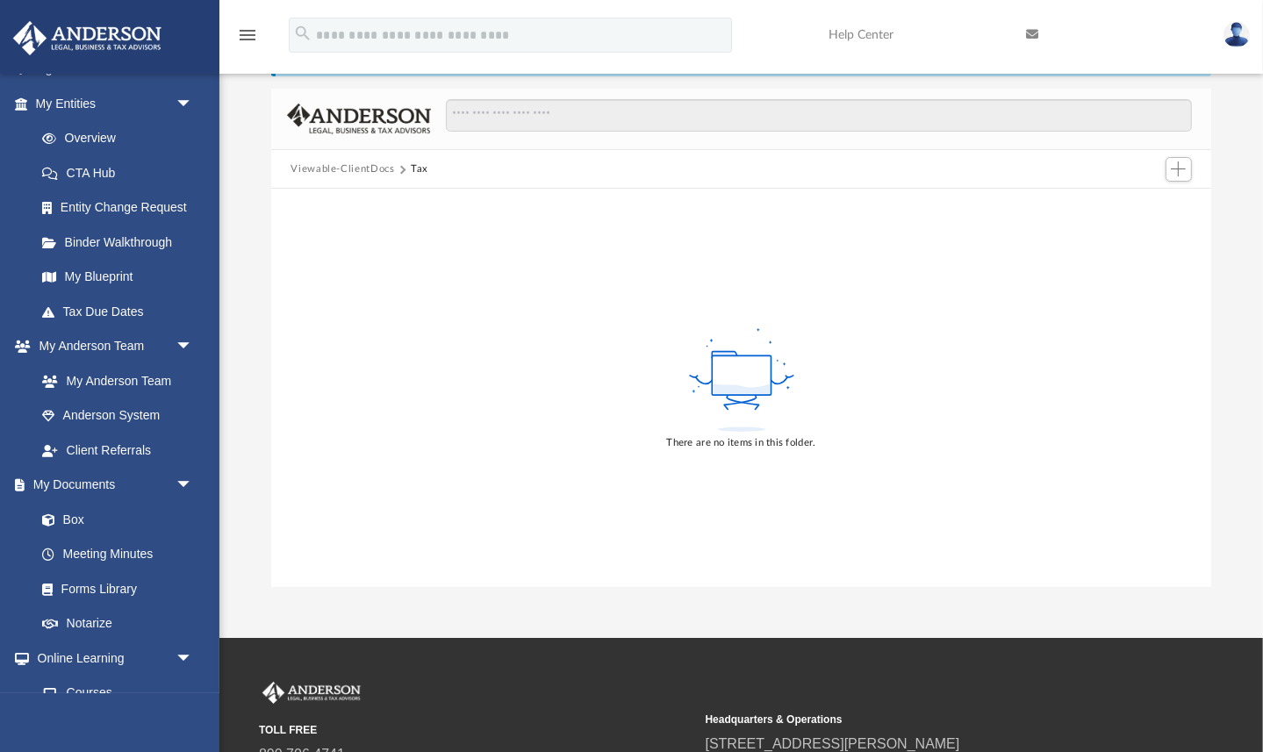
click at [379, 167] on button "Viewable-ClientDocs" at bounding box center [343, 170] width 104 height 16
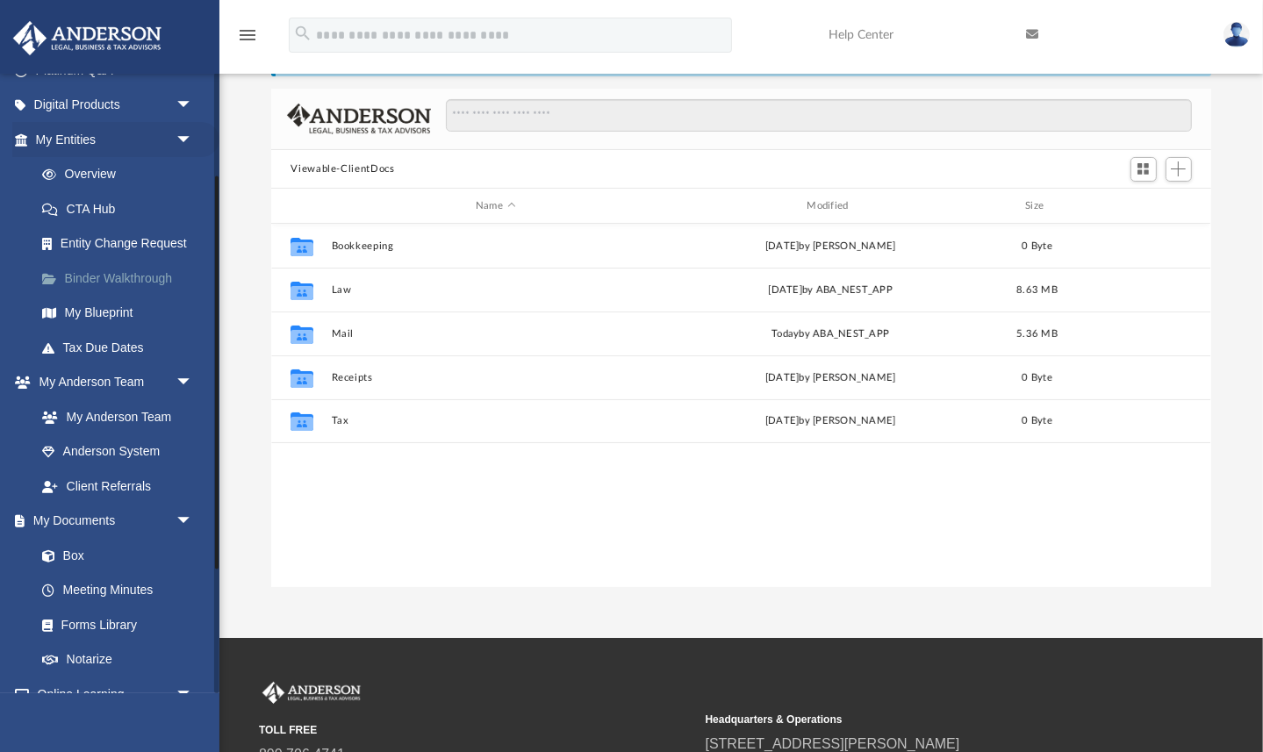
scroll to position [162, 0]
click at [124, 241] on link "Entity Change Request" at bounding box center [122, 245] width 195 height 35
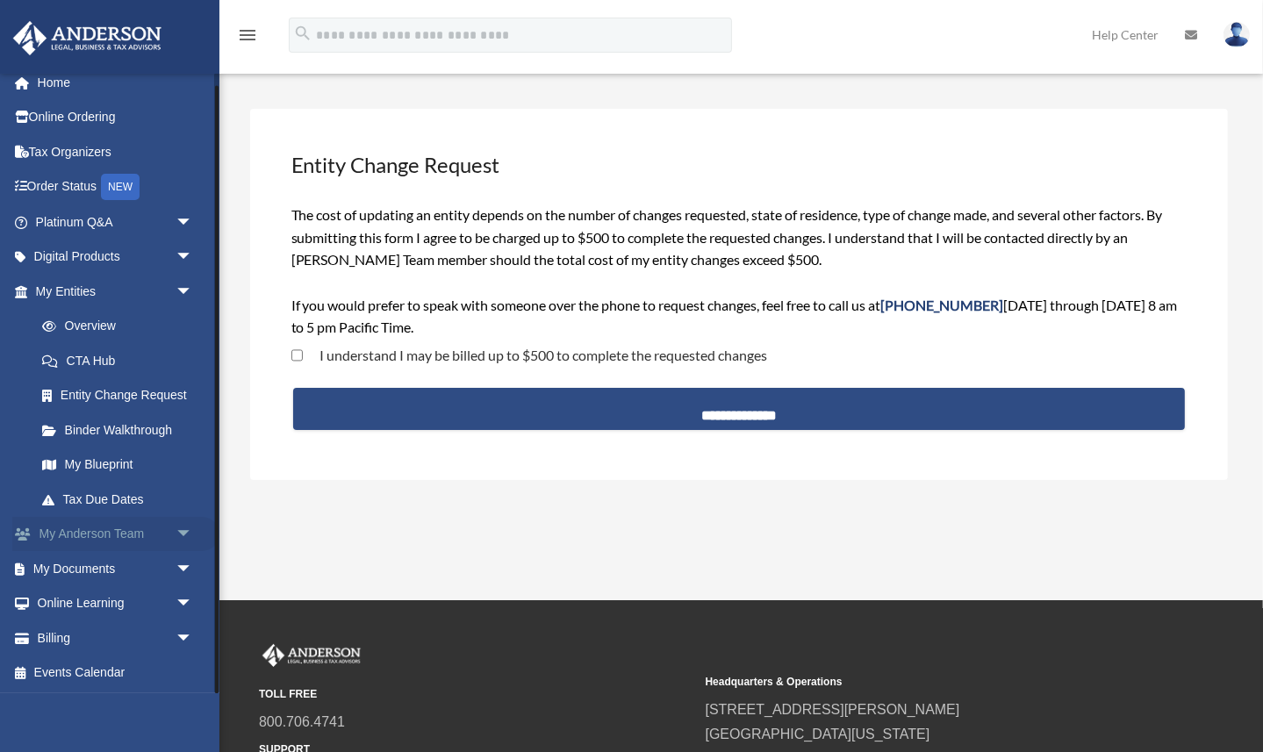
scroll to position [66, 0]
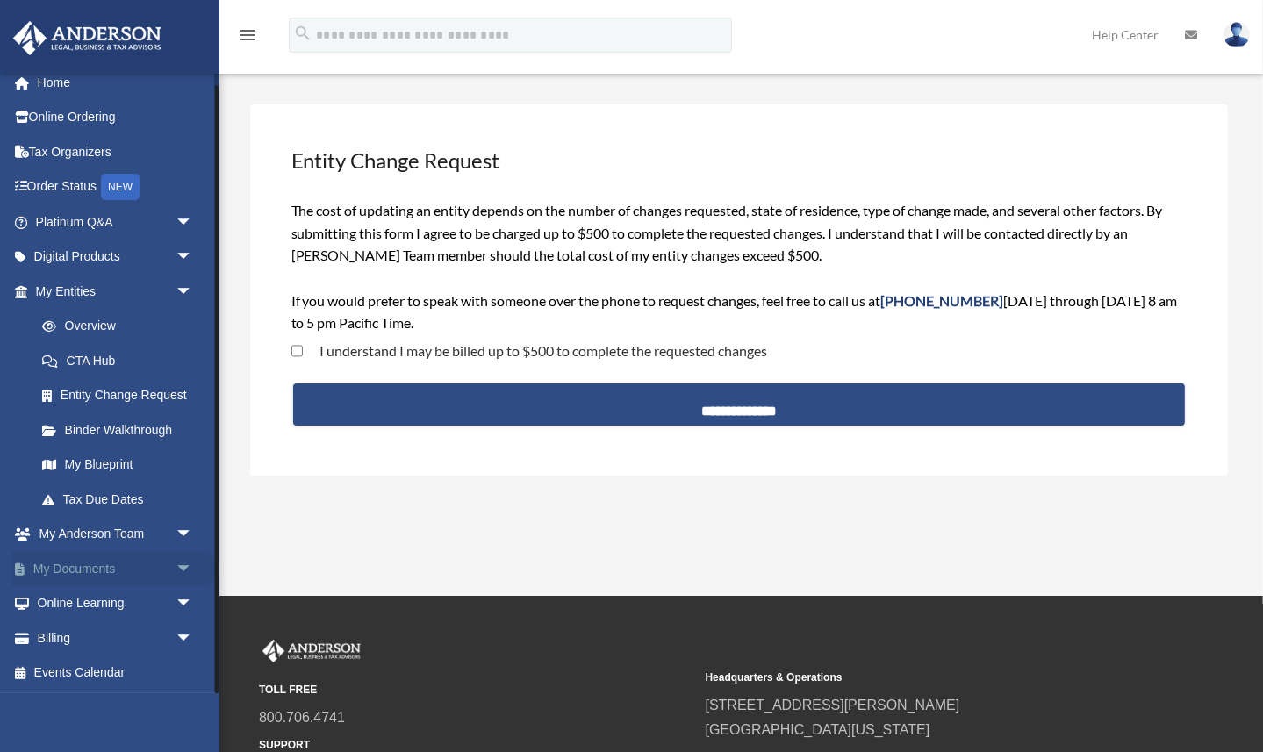
click at [184, 564] on span "arrow_drop_down" at bounding box center [193, 569] width 35 height 36
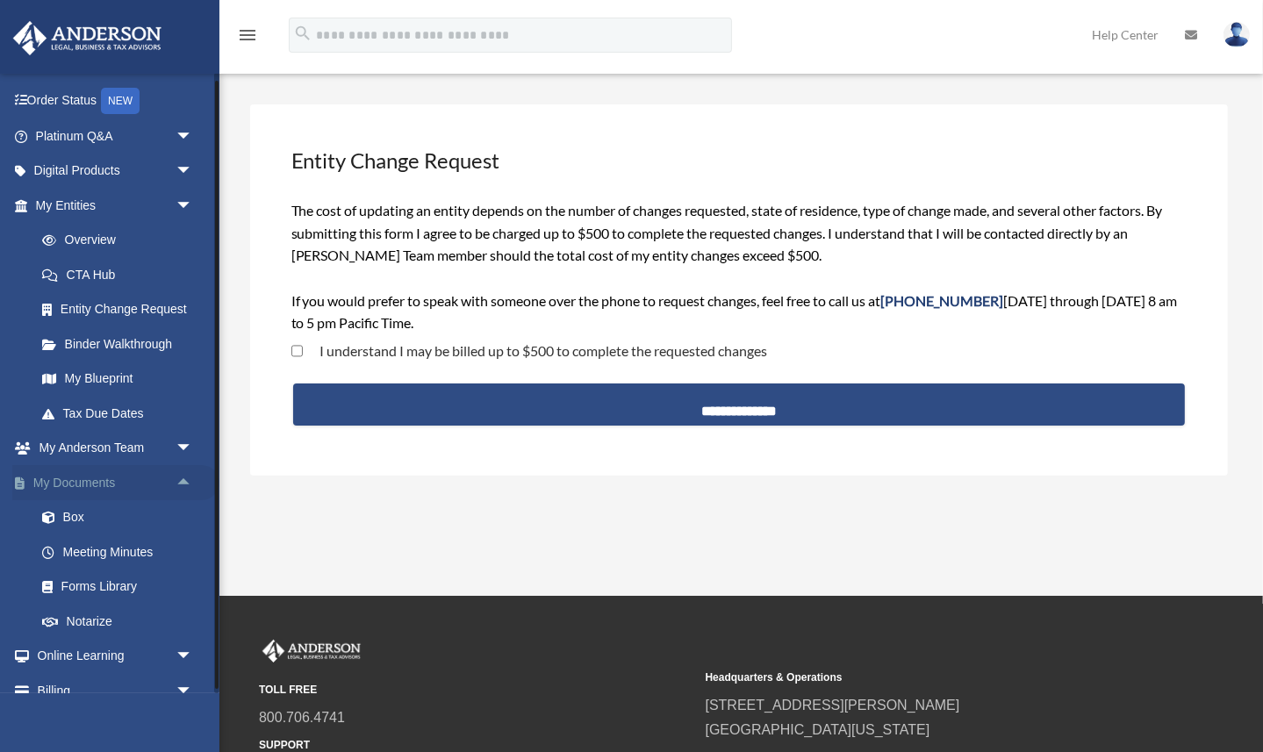
scroll to position [98, 0]
click at [77, 516] on link "Box" at bounding box center [122, 517] width 195 height 35
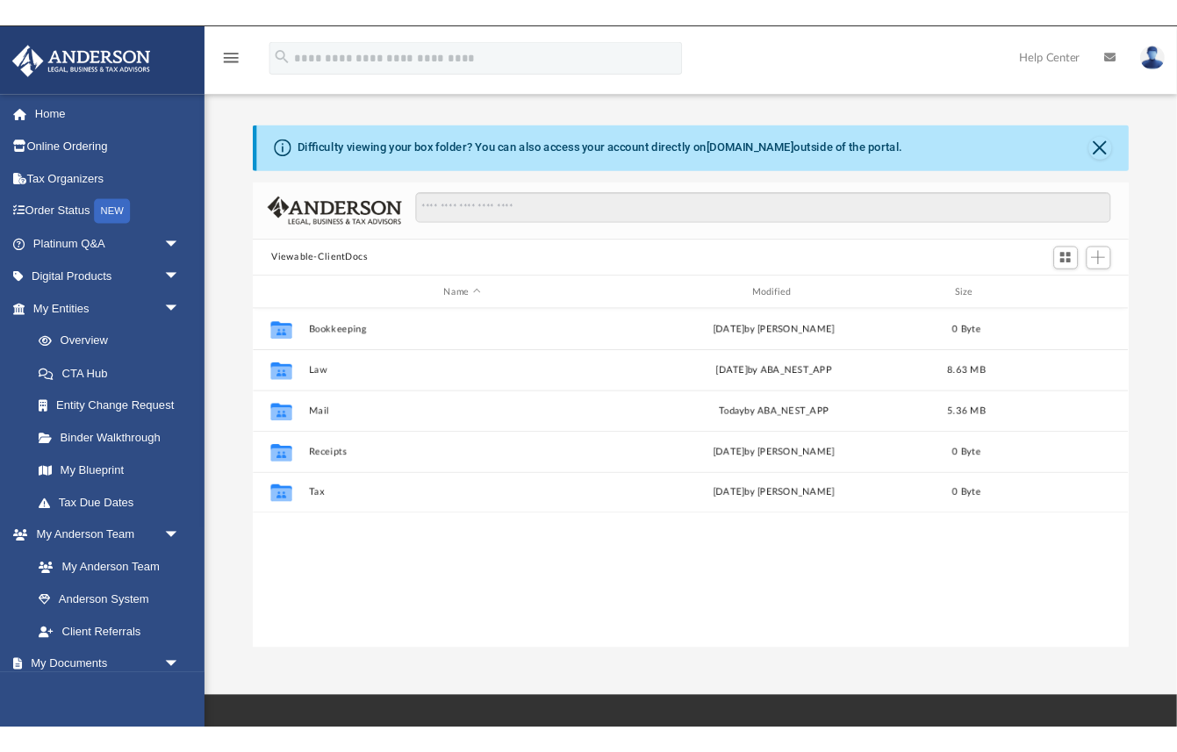
scroll to position [399, 939]
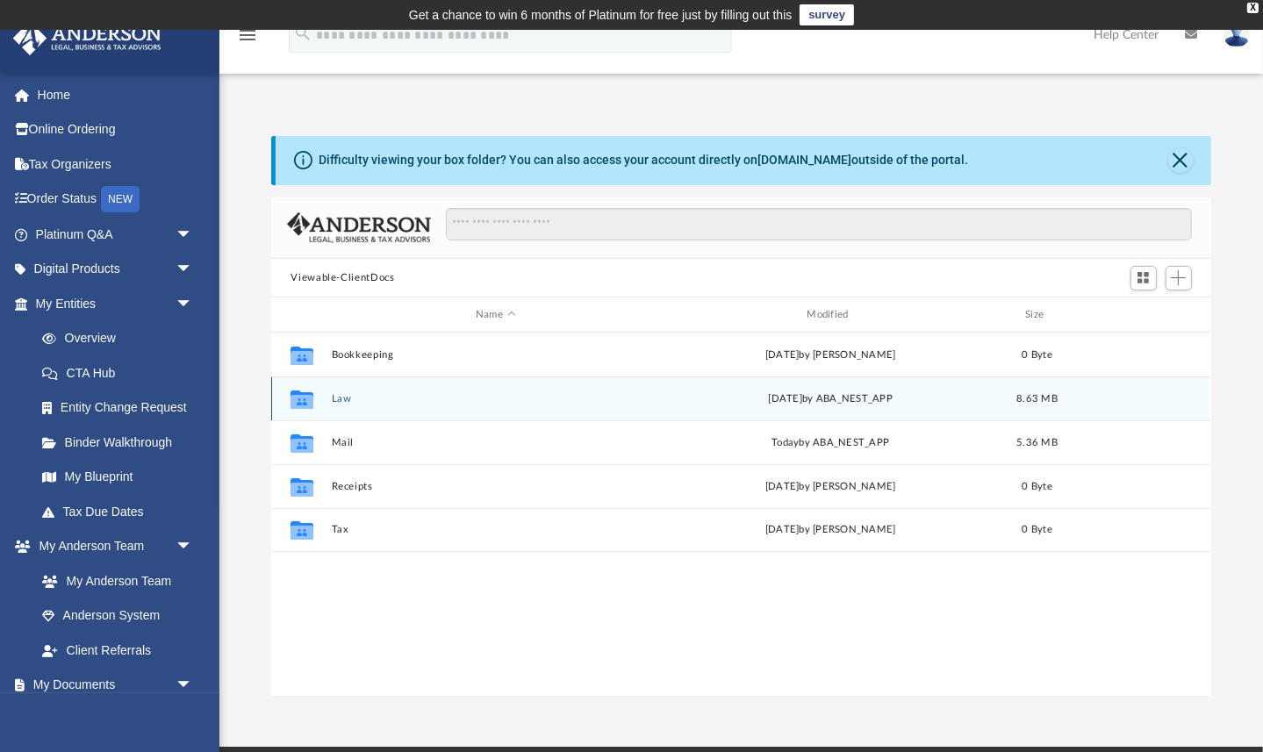
click at [348, 399] on button "Law" at bounding box center [495, 398] width 327 height 11
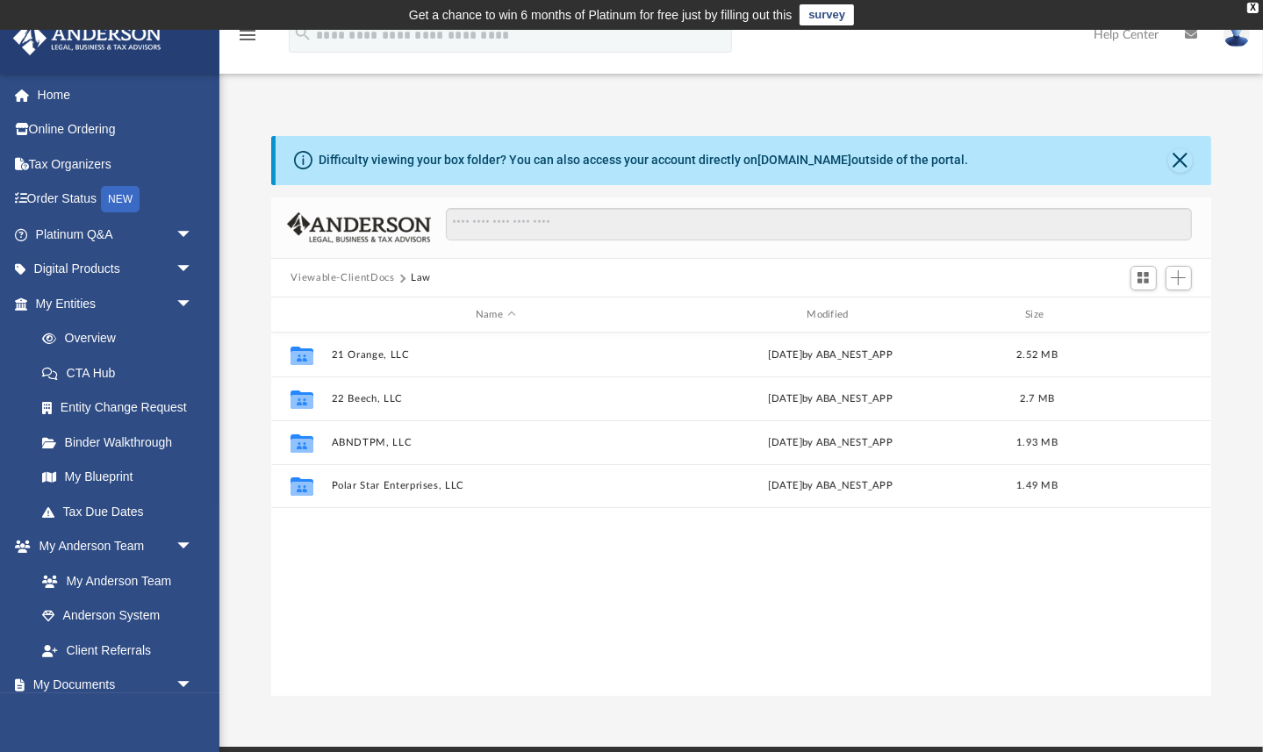
click at [382, 276] on button "Viewable-ClientDocs" at bounding box center [343, 278] width 104 height 16
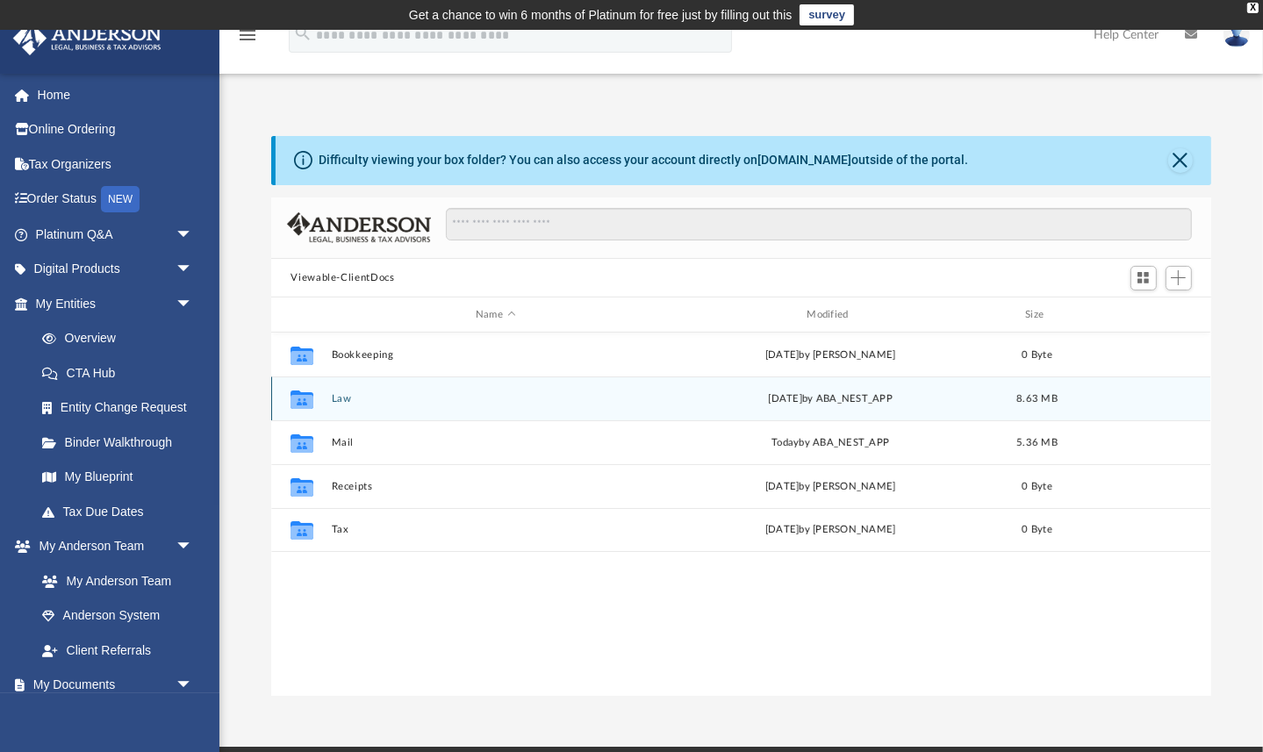
click at [345, 398] on button "Law" at bounding box center [495, 398] width 327 height 11
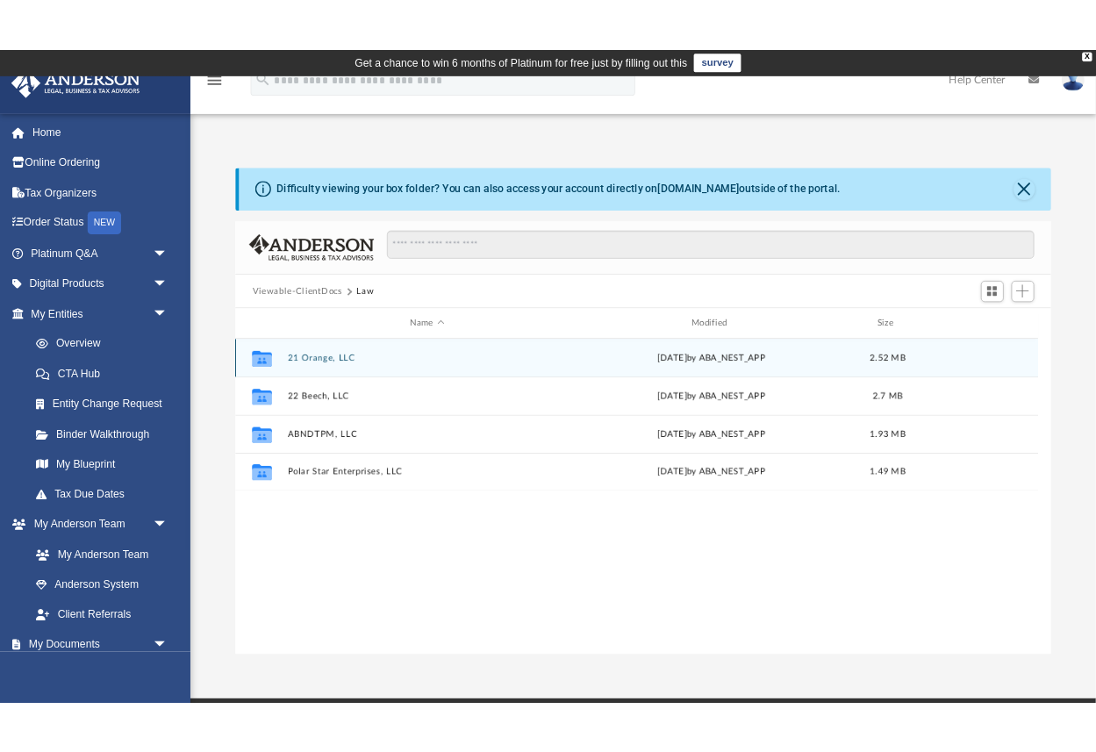
scroll to position [0, 1]
